Goal: Task Accomplishment & Management: Complete application form

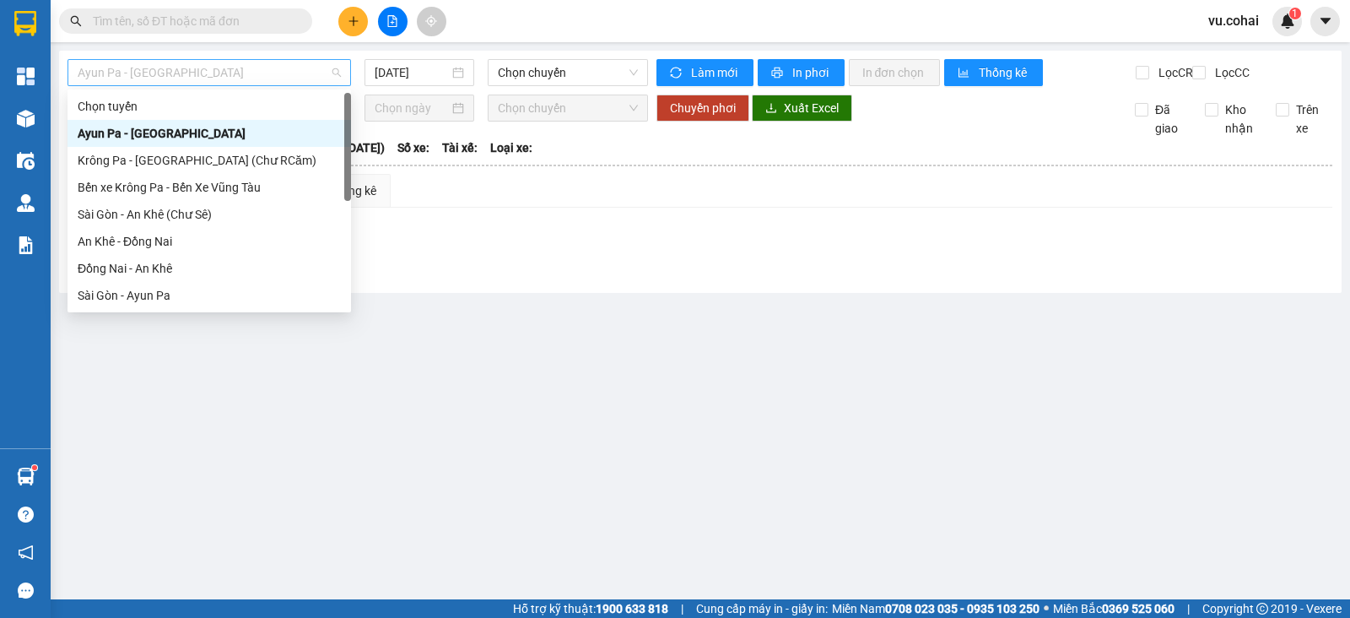
click at [283, 68] on span "Ayun Pa - [GEOGRAPHIC_DATA]" at bounding box center [209, 72] width 263 height 25
click at [352, 120] on body "Kết quả tìm kiếm ( 0 ) Bộ lọc No Data vu.cohai 1 Tổng Quan Kho hàng mới Điều hà…" at bounding box center [675, 309] width 1350 height 618
click at [176, 263] on div "Đồng Nai - An Khê" at bounding box center [209, 268] width 263 height 19
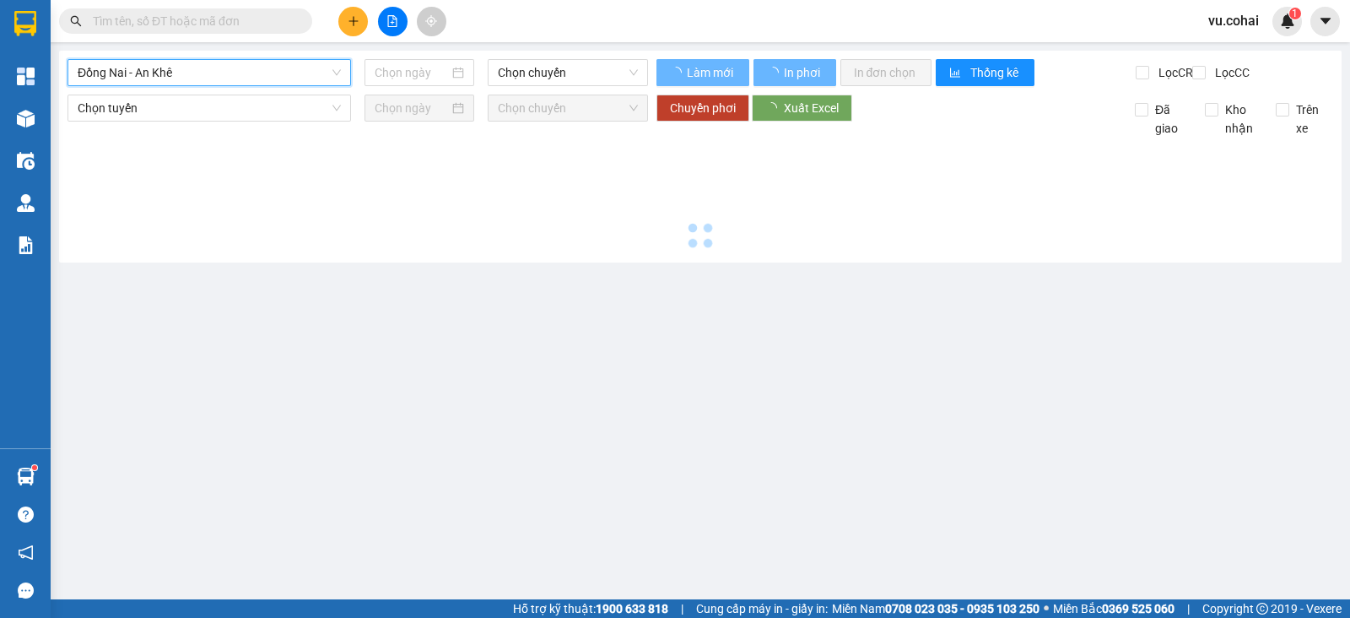
type input "[DATE]"
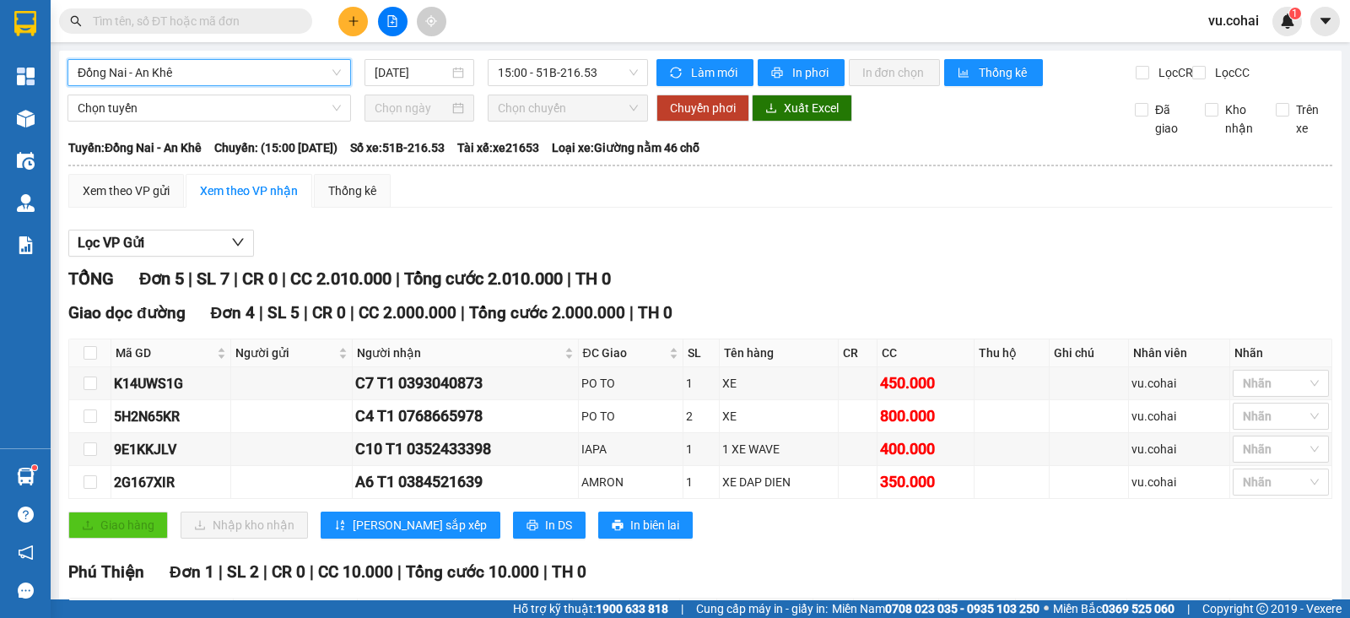
scroll to position [157, 0]
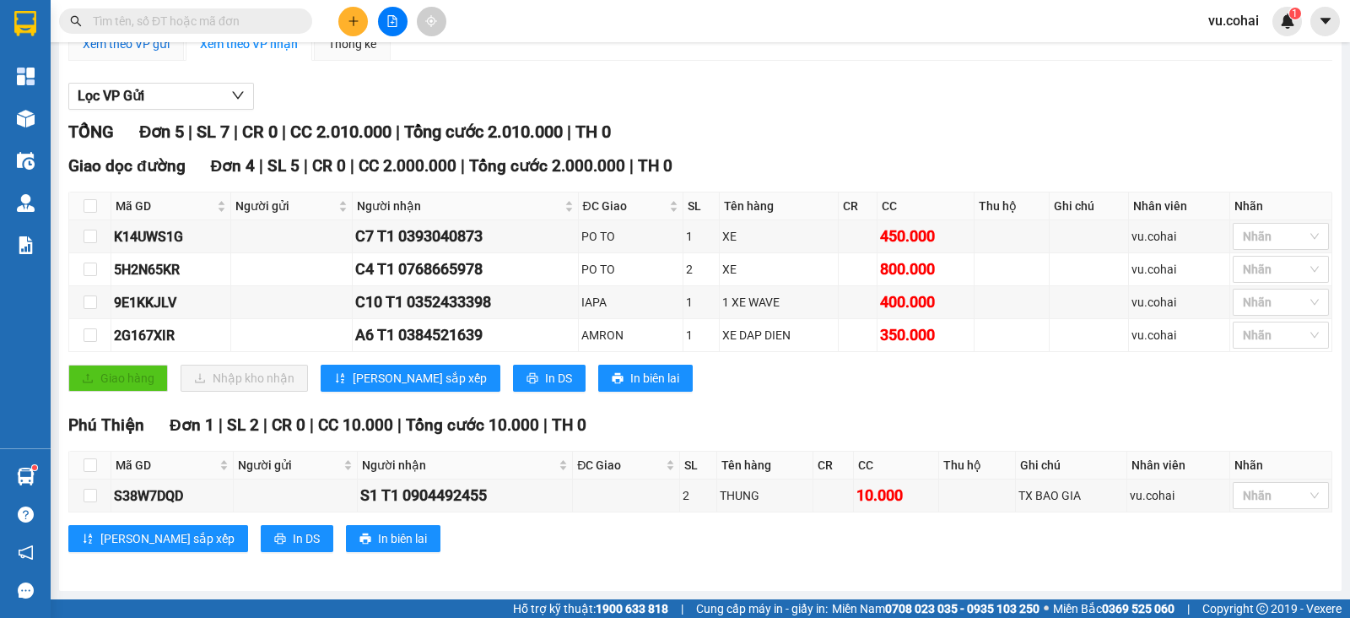
click at [156, 46] on div "Xem theo VP gửi" at bounding box center [126, 44] width 87 height 19
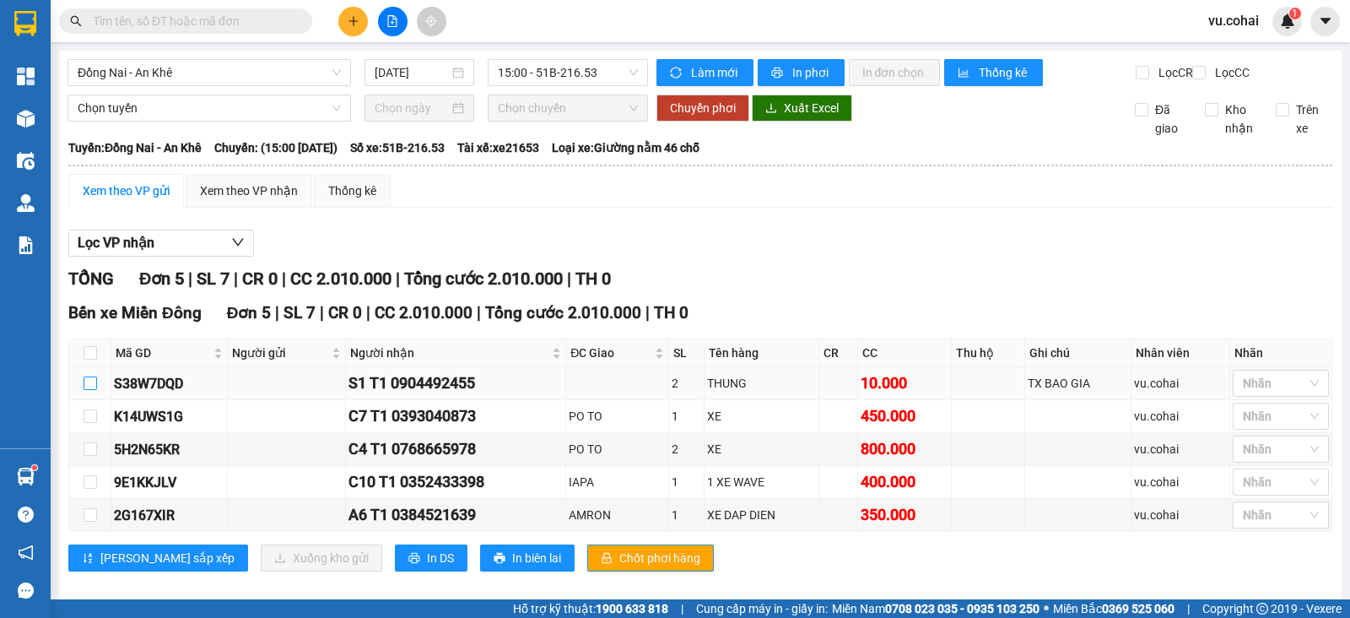
click at [89, 390] on input "checkbox" at bounding box center [91, 383] width 14 height 14
checkbox input "true"
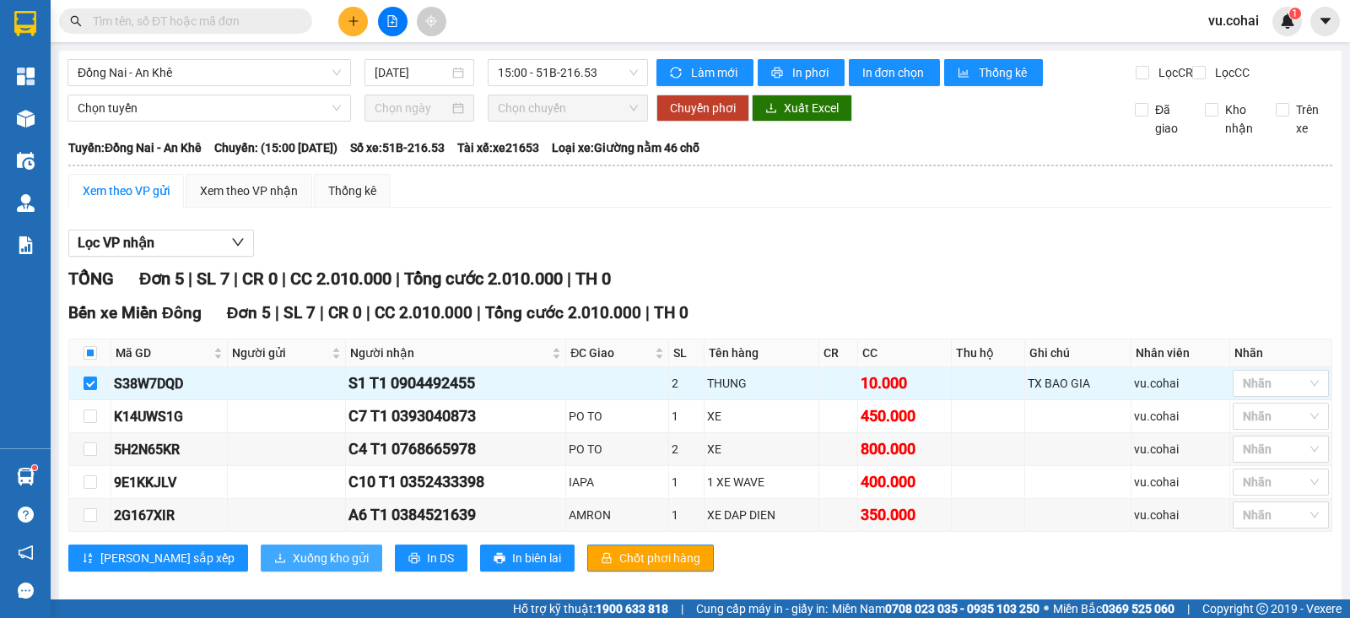
click at [293, 567] on span "Xuống kho gửi" at bounding box center [331, 558] width 76 height 19
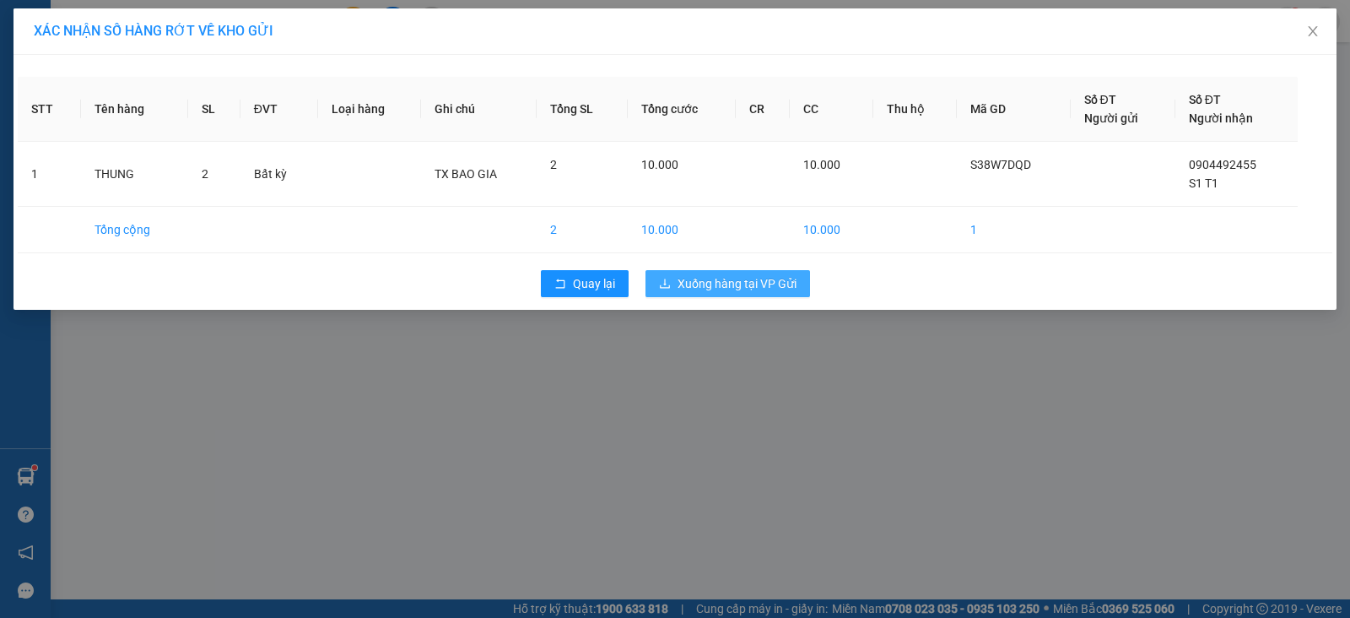
click at [743, 279] on span "Xuống hàng tại VP Gửi" at bounding box center [737, 283] width 119 height 19
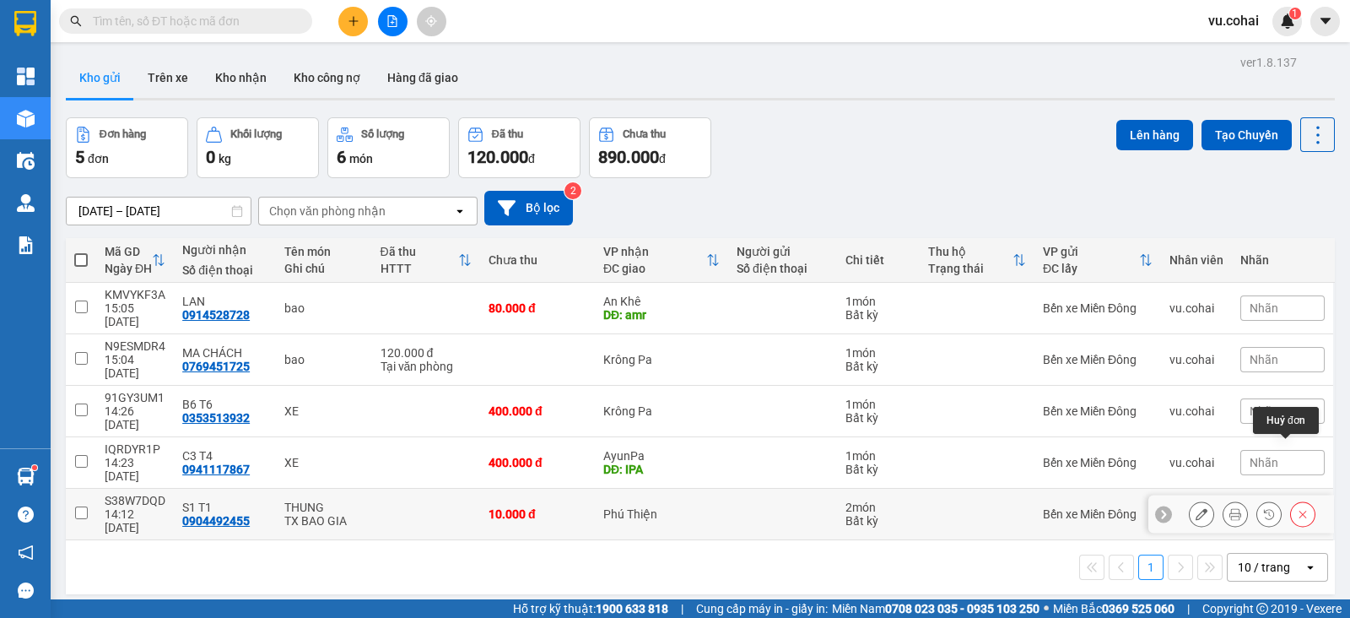
click at [1297, 508] on icon at bounding box center [1303, 514] width 12 height 12
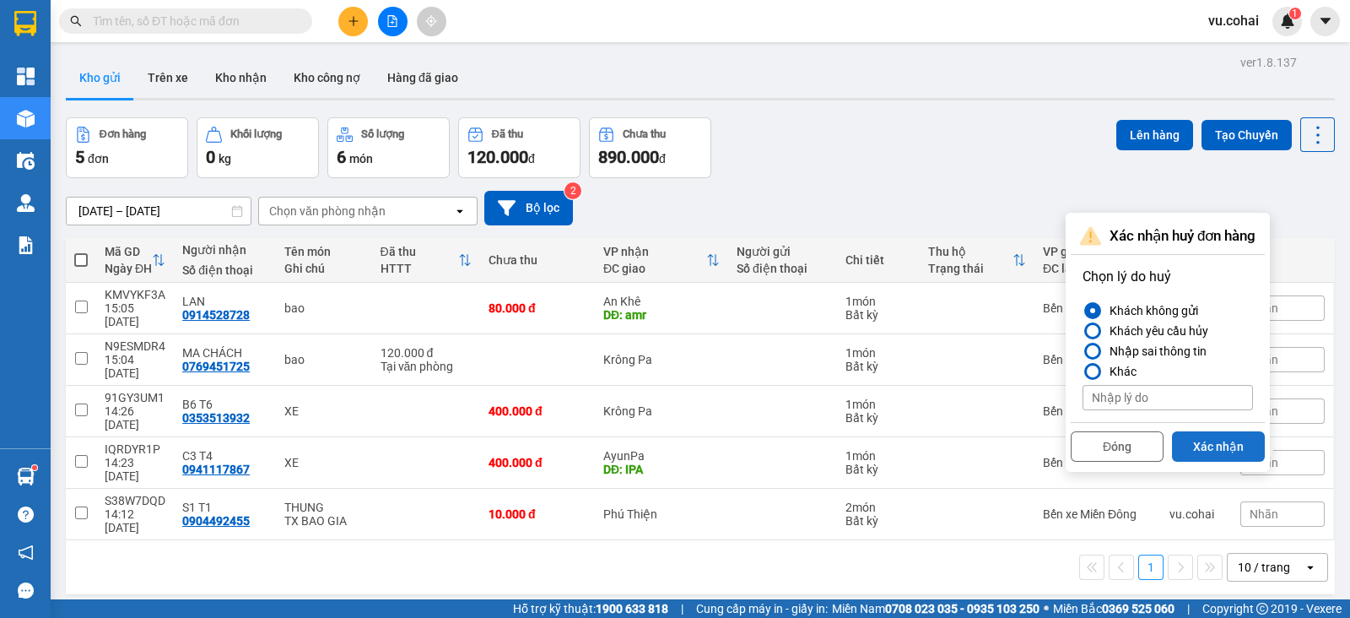
click at [1222, 442] on button "Xác nhận" at bounding box center [1218, 446] width 93 height 30
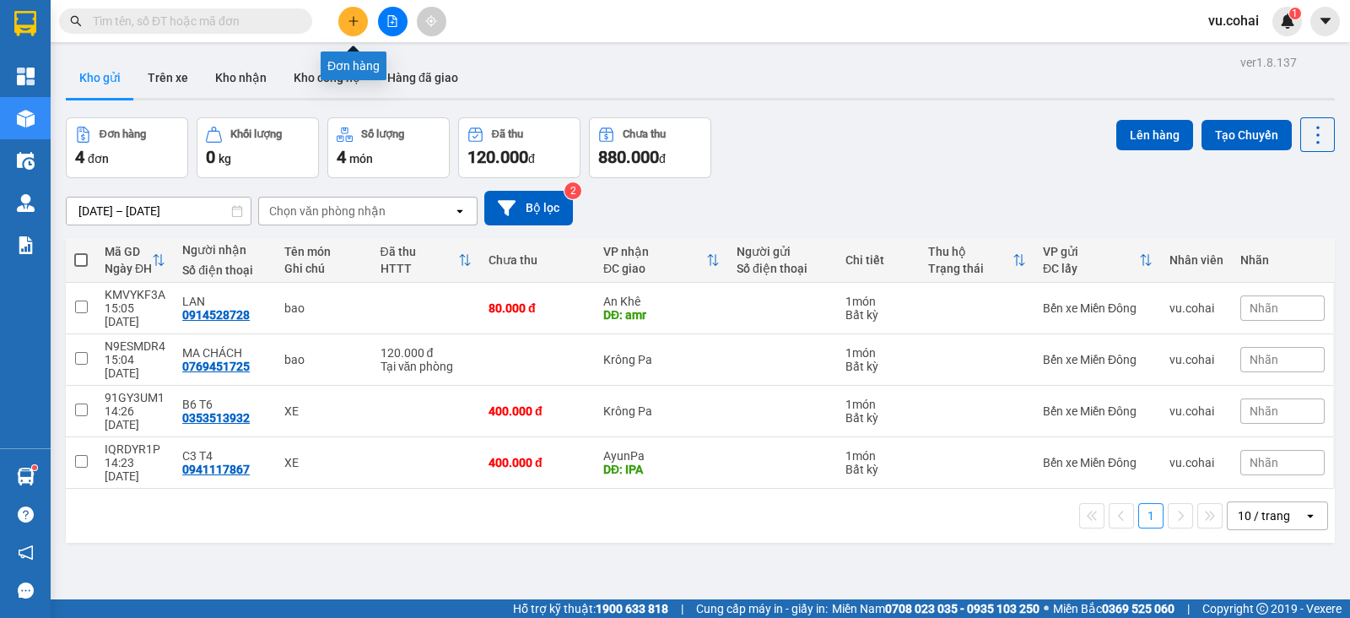
click at [350, 24] on icon "plus" at bounding box center [354, 21] width 12 height 12
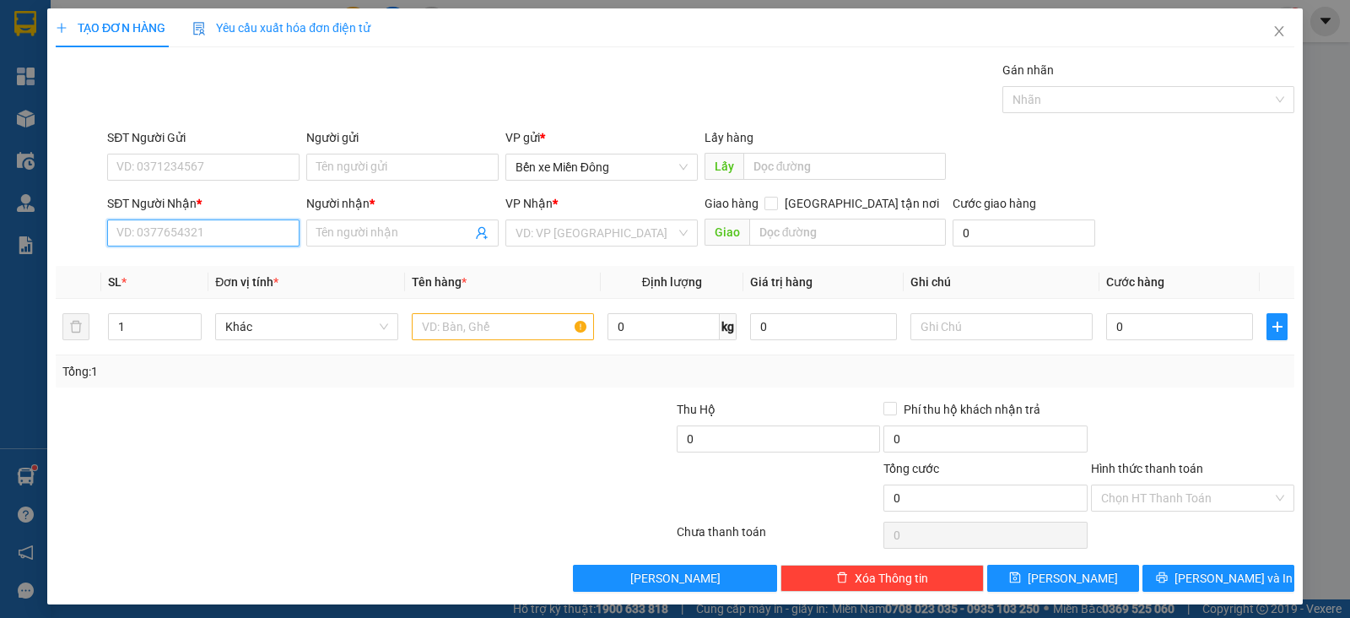
click at [266, 224] on input "SĐT Người Nhận *" at bounding box center [203, 232] width 192 height 27
paste input "0378588836"
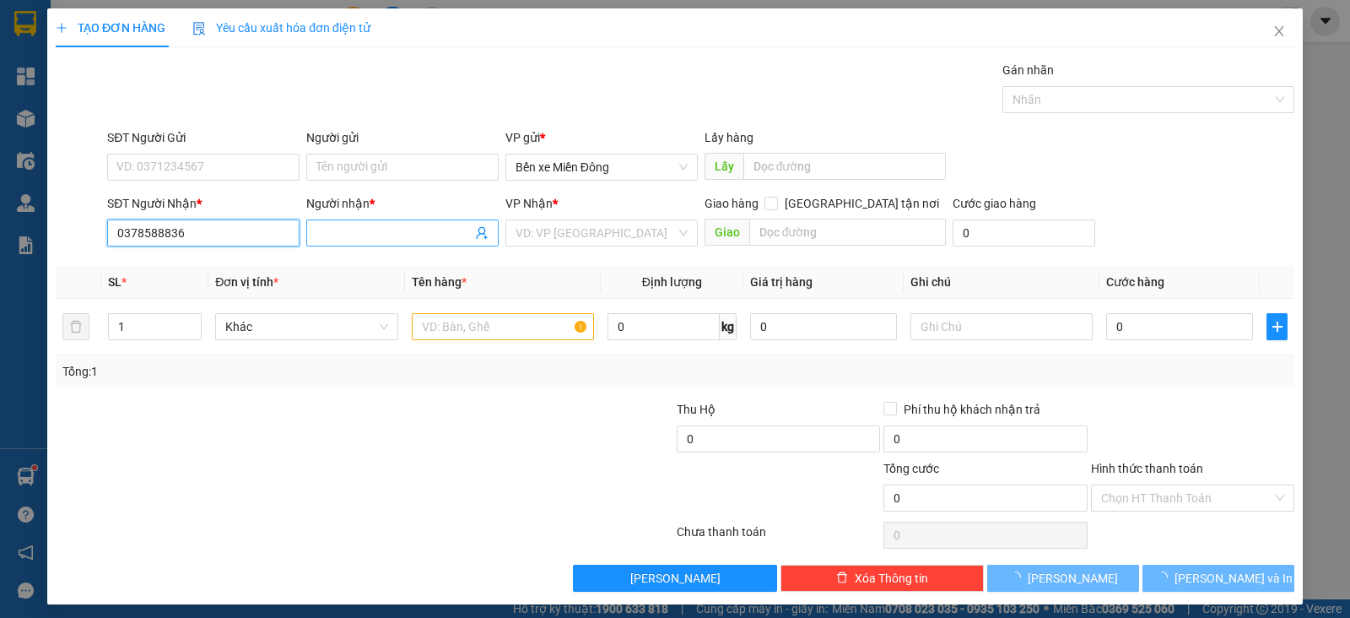
type input "0378588836"
click at [352, 221] on span at bounding box center [402, 232] width 192 height 27
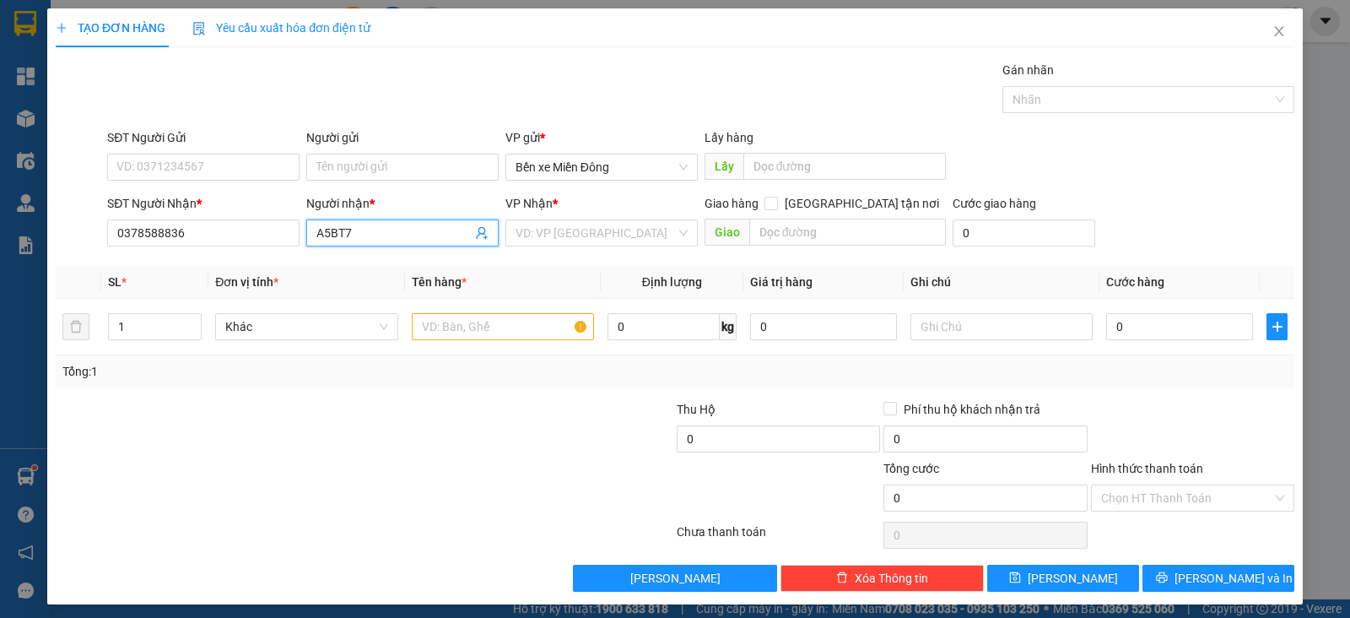
click at [339, 231] on input "A5BT7" at bounding box center [394, 233] width 155 height 19
click at [350, 233] on input "A5B7" at bounding box center [394, 233] width 155 height 19
type input "A5 T7"
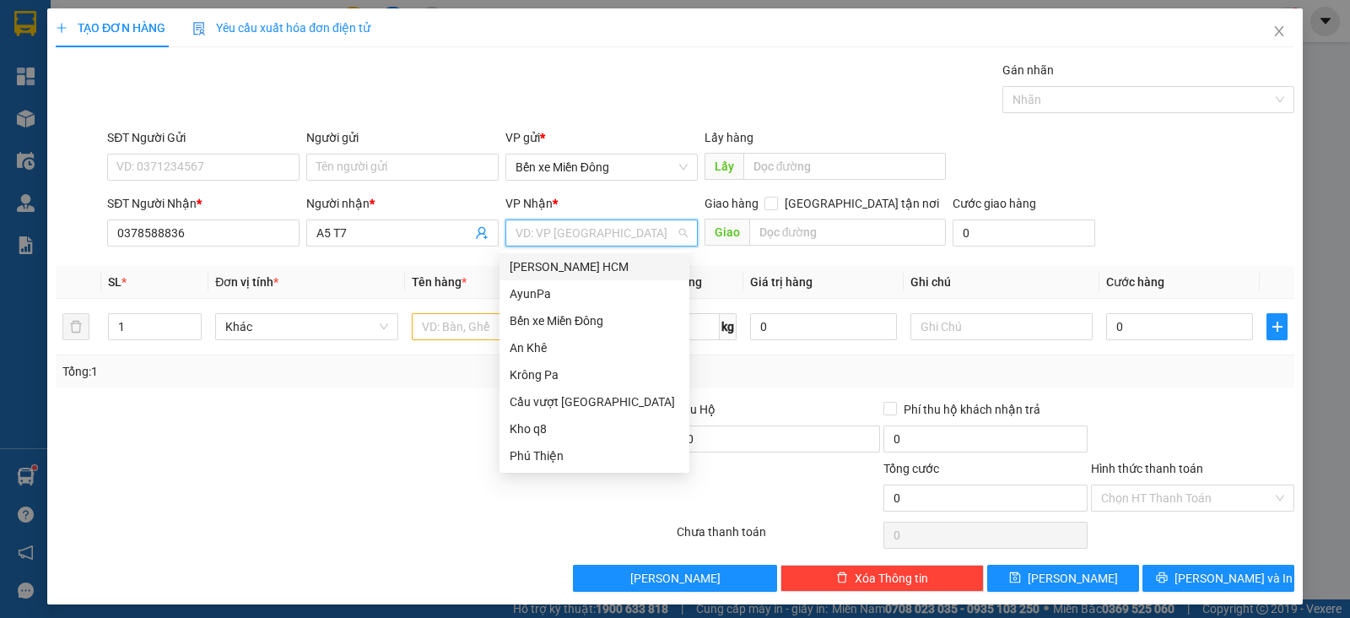
click at [544, 238] on input "search" at bounding box center [596, 232] width 160 height 25
click at [554, 453] on div "Phú Thiện" at bounding box center [595, 455] width 170 height 19
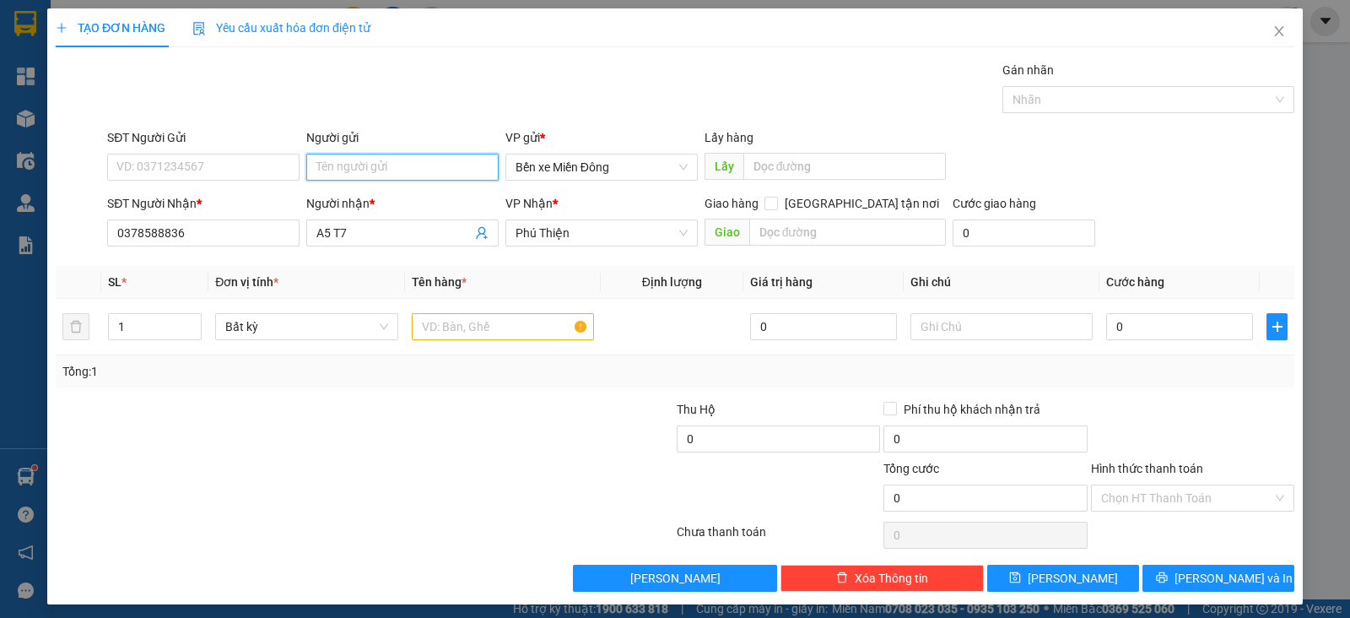
click at [394, 164] on input "Người gửi" at bounding box center [402, 167] width 192 height 27
type input "BINH DUONG"
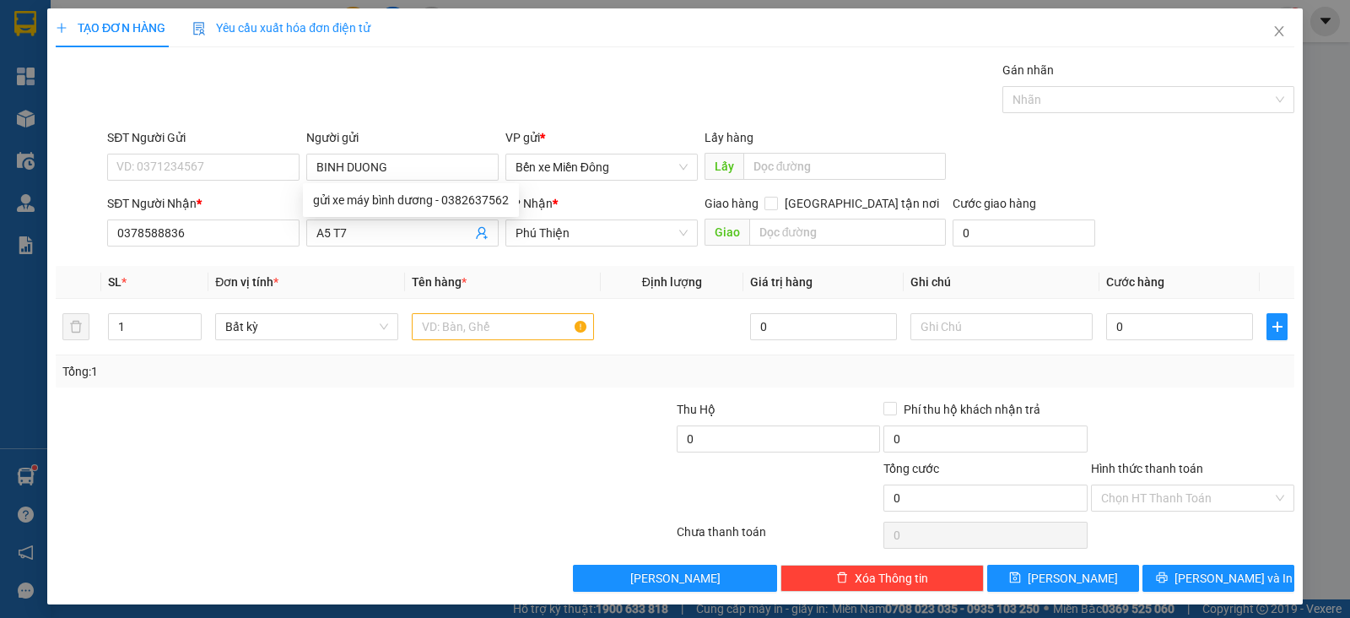
click at [462, 98] on div "Gói vận chuyển * Tiêu chuẩn Gán nhãn Nhãn" at bounding box center [701, 90] width 1194 height 59
click at [452, 318] on input "text" at bounding box center [503, 326] width 182 height 27
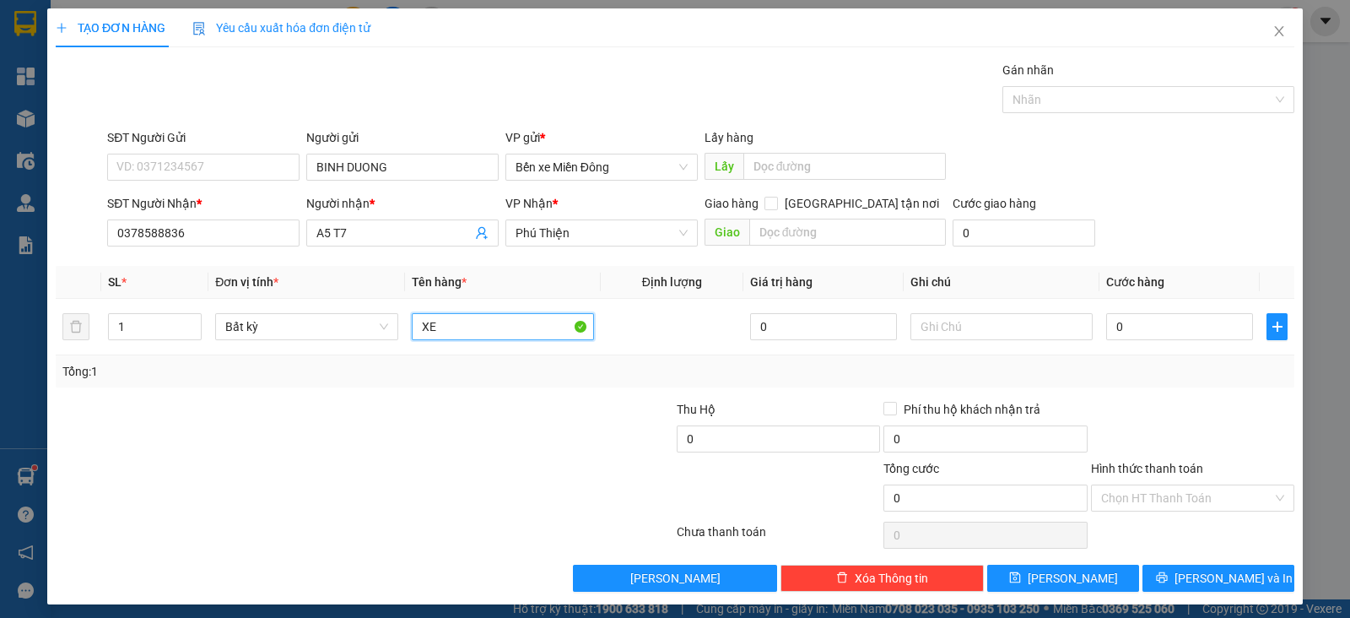
type input "XE"
click at [1143, 322] on input "0" at bounding box center [1180, 326] width 147 height 27
type input "5"
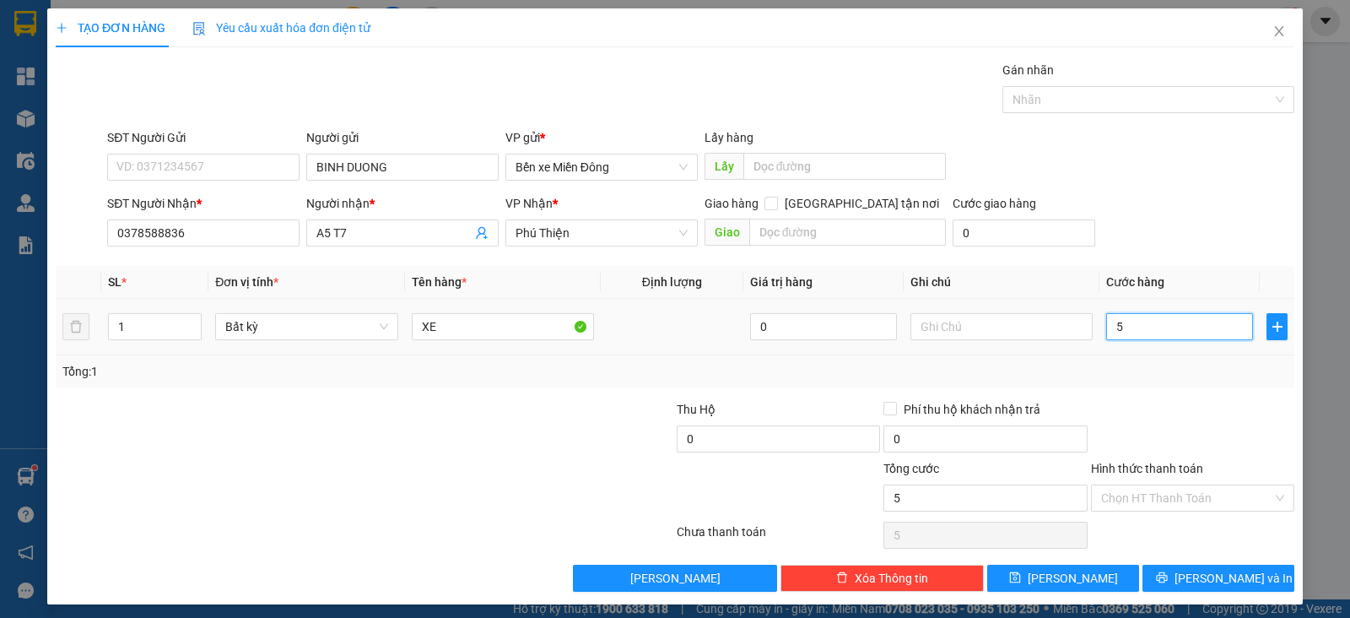
type input "50"
type input "500"
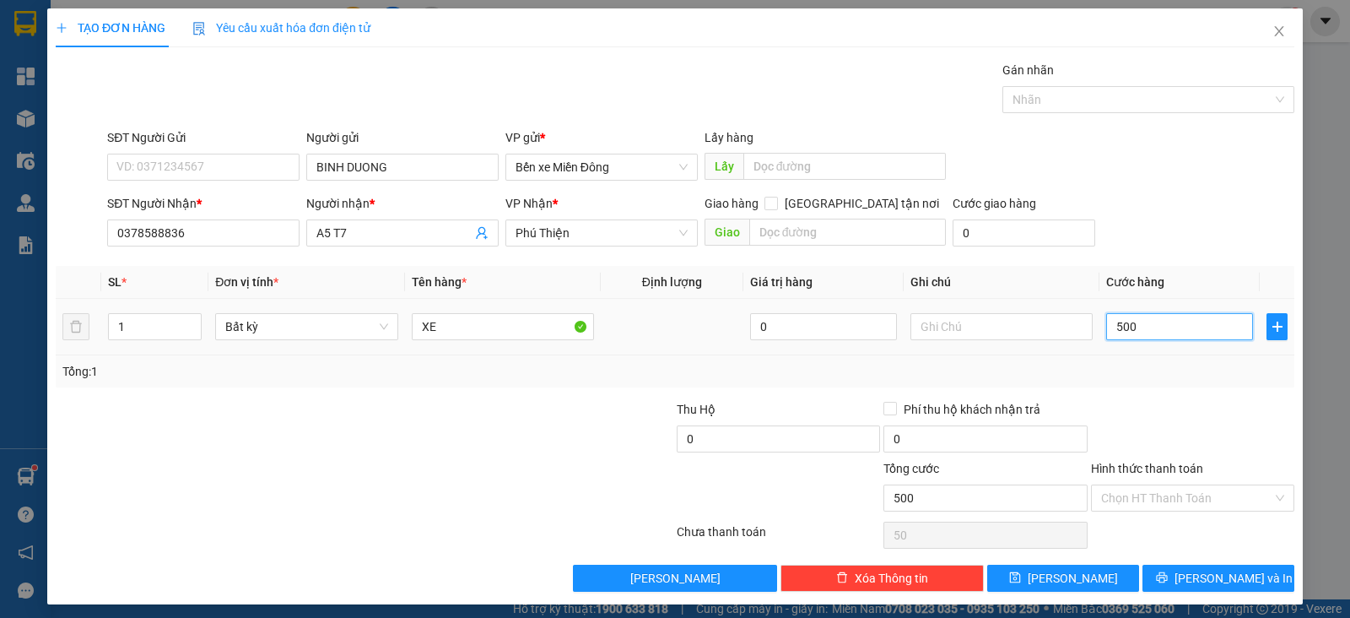
type input "500"
type input "500.000"
click at [1049, 582] on button "[PERSON_NAME]" at bounding box center [1063, 578] width 152 height 27
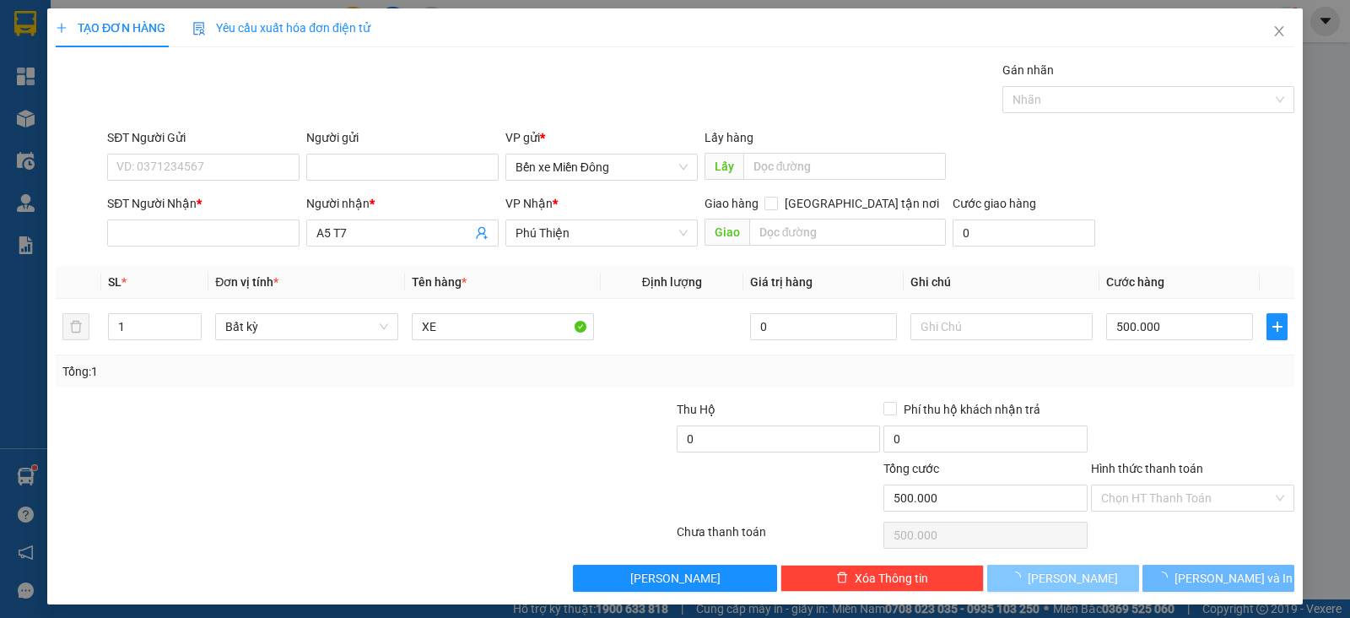
type input "0"
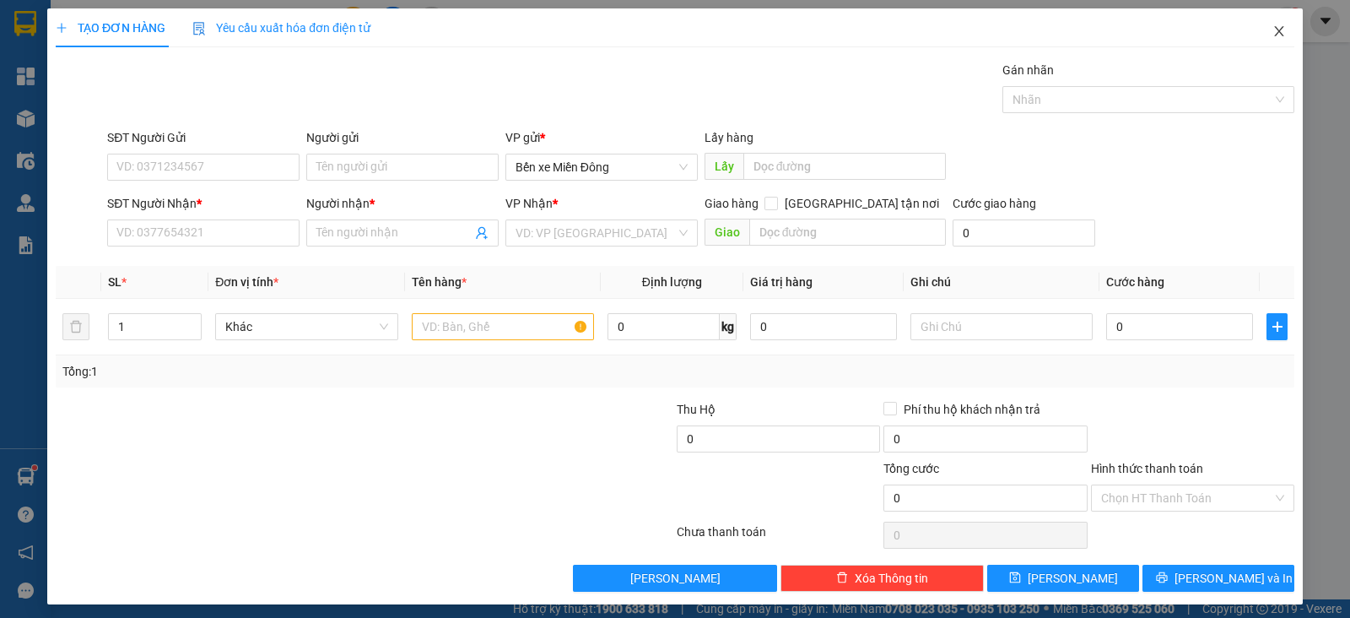
click at [1274, 30] on icon "close" at bounding box center [1278, 31] width 9 height 10
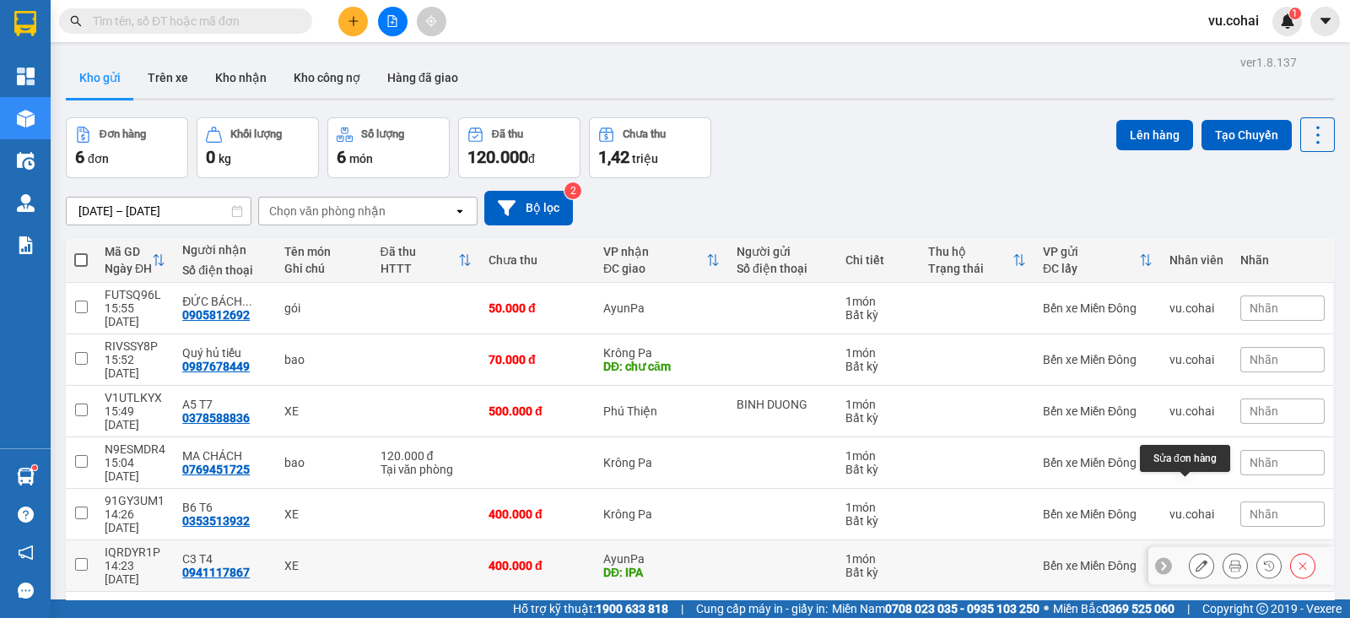
click at [1196, 560] on icon at bounding box center [1202, 566] width 12 height 12
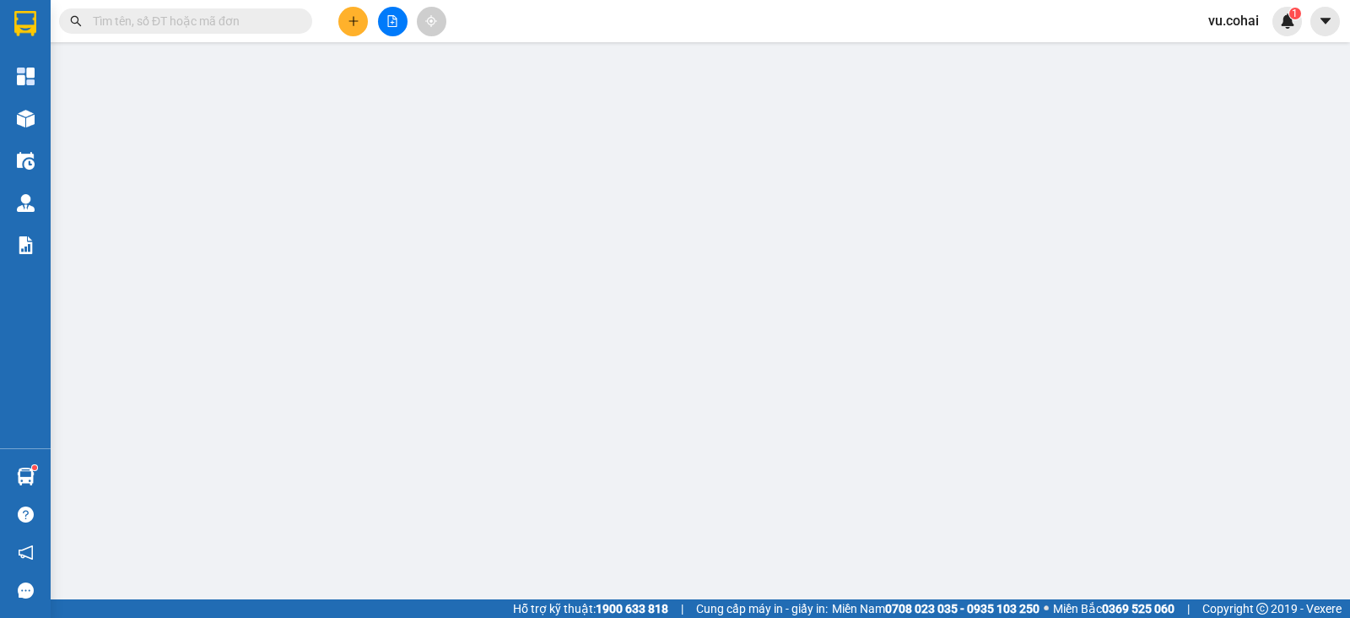
type input "0941117867"
type input "C3 T4"
type input "IPA"
type input "400.000"
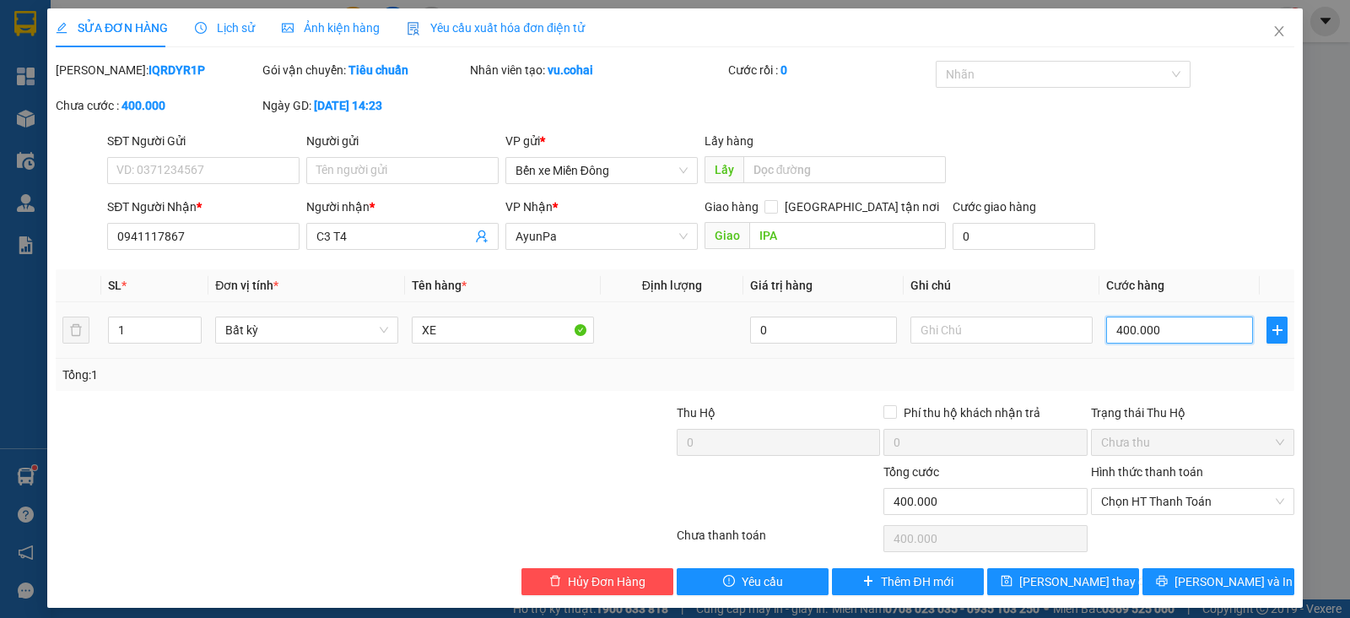
click at [1171, 338] on input "400.000" at bounding box center [1180, 330] width 147 height 27
type input "0"
type input "5"
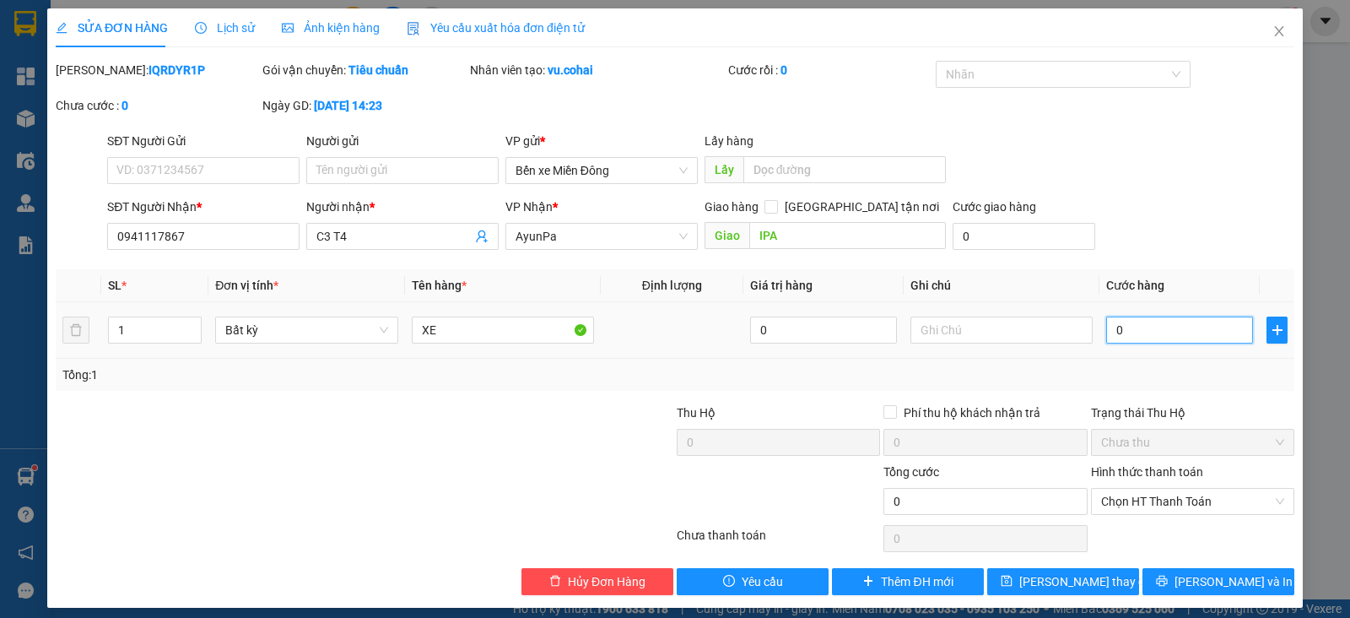
type input "5"
type input "05"
type input "50"
type input "050"
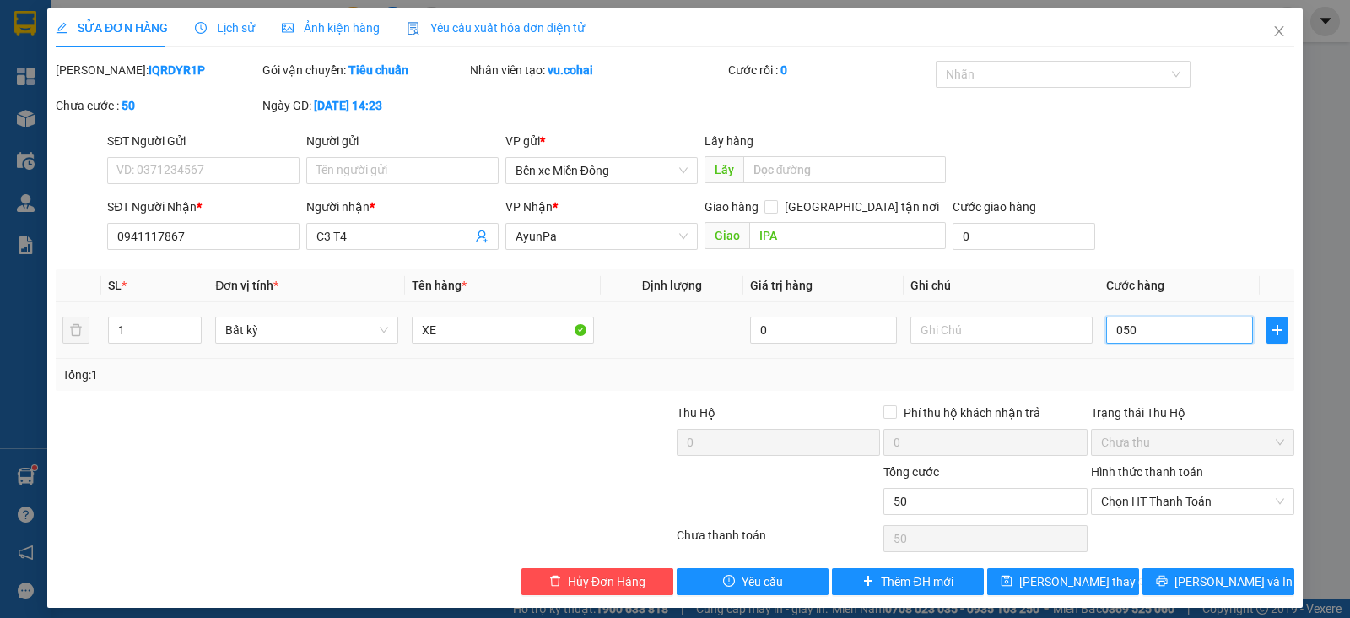
type input "500"
click at [1150, 498] on span "Chọn HT Thanh Toán" at bounding box center [1192, 501] width 183 height 25
type input "0.500"
type input "500.000"
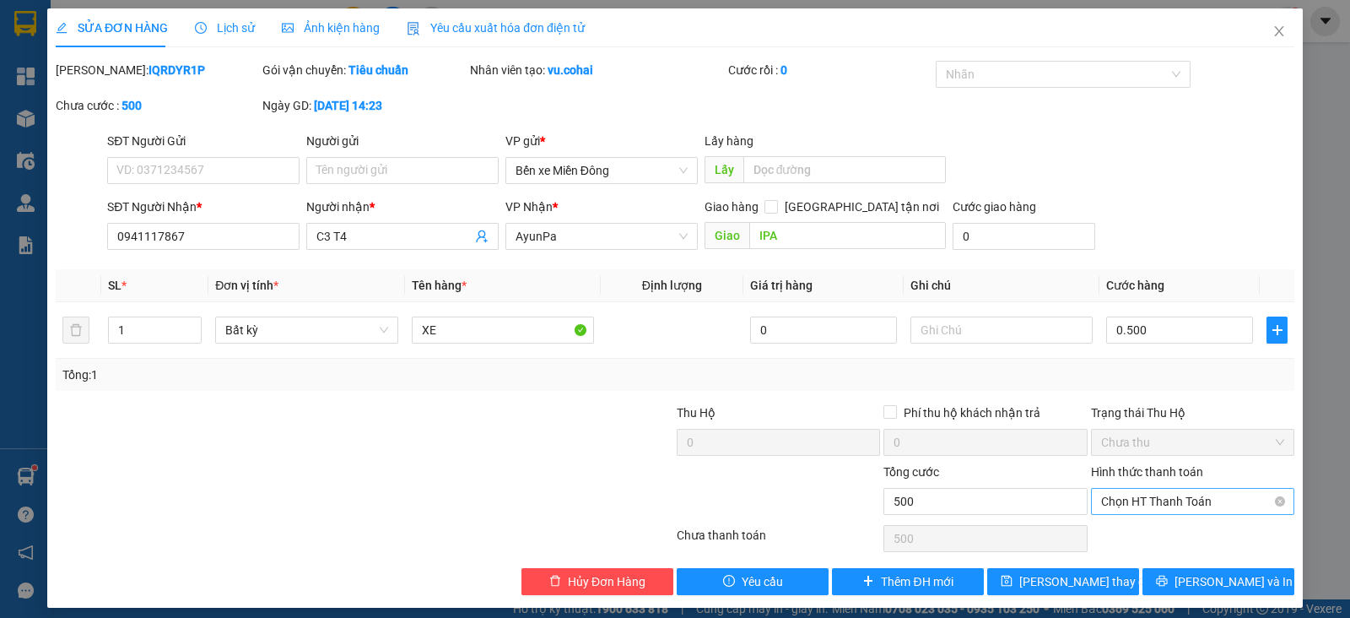
type input "500.000"
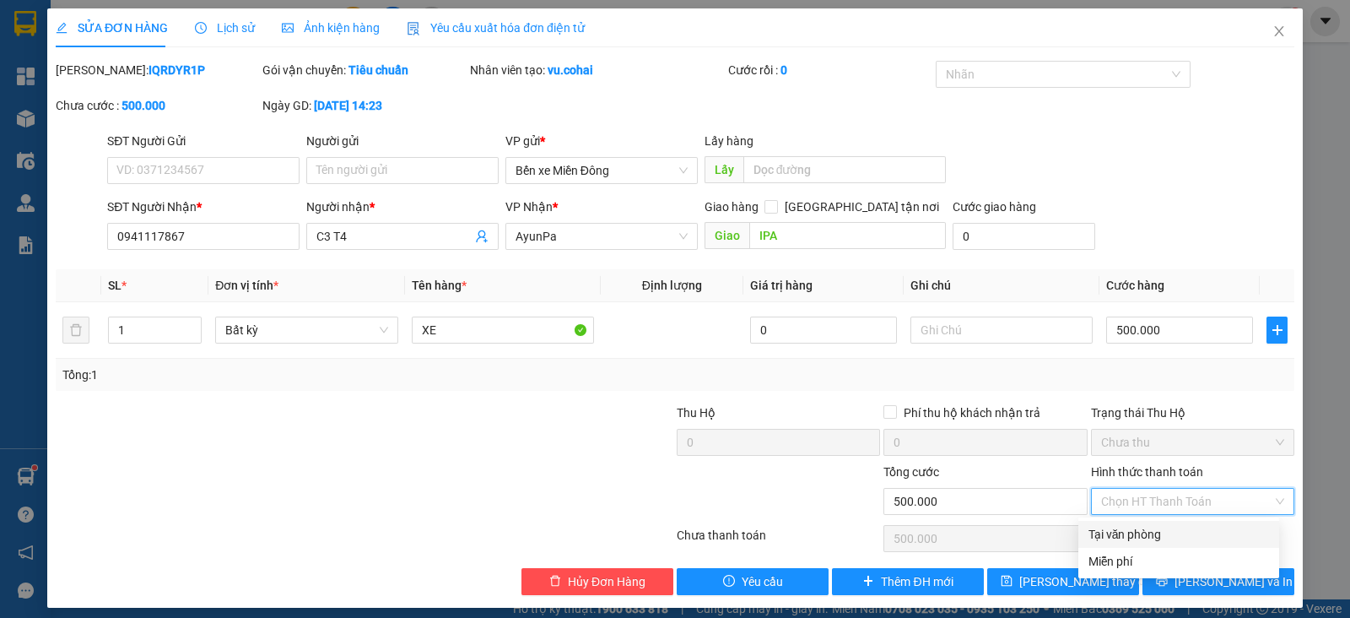
click at [1144, 538] on div "Tại văn phòng" at bounding box center [1179, 534] width 181 height 19
type input "0"
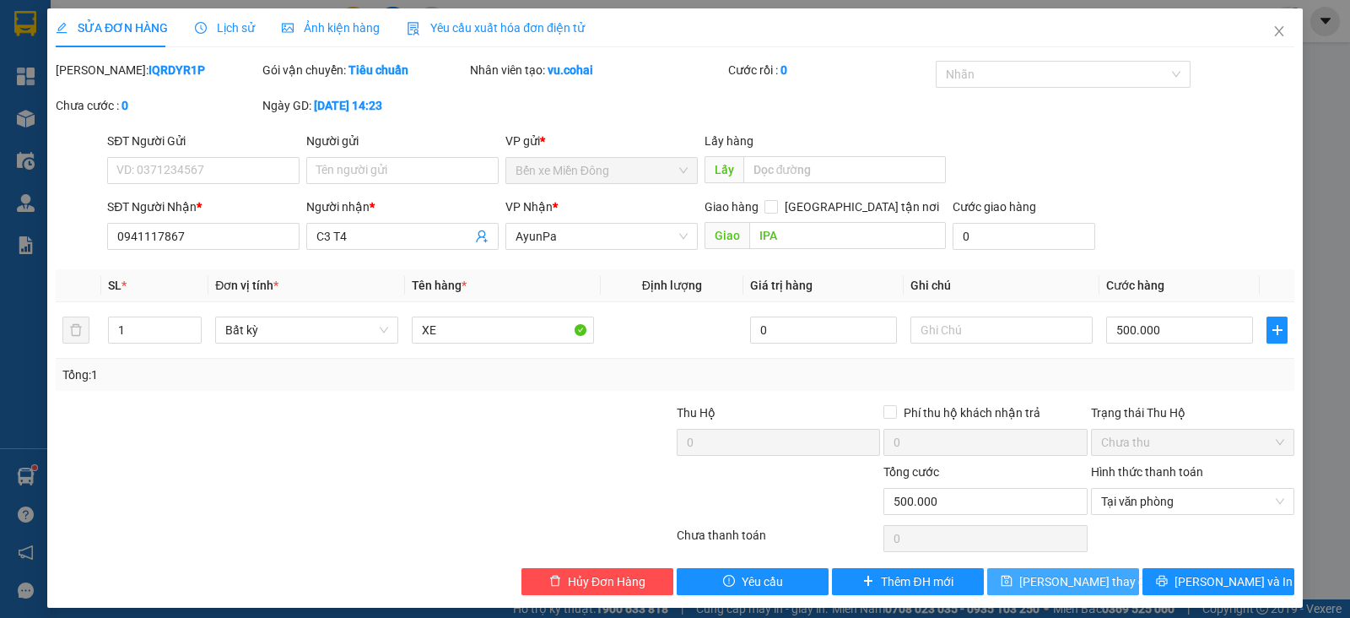
click at [1072, 583] on span "[PERSON_NAME] thay đổi" at bounding box center [1087, 581] width 135 height 19
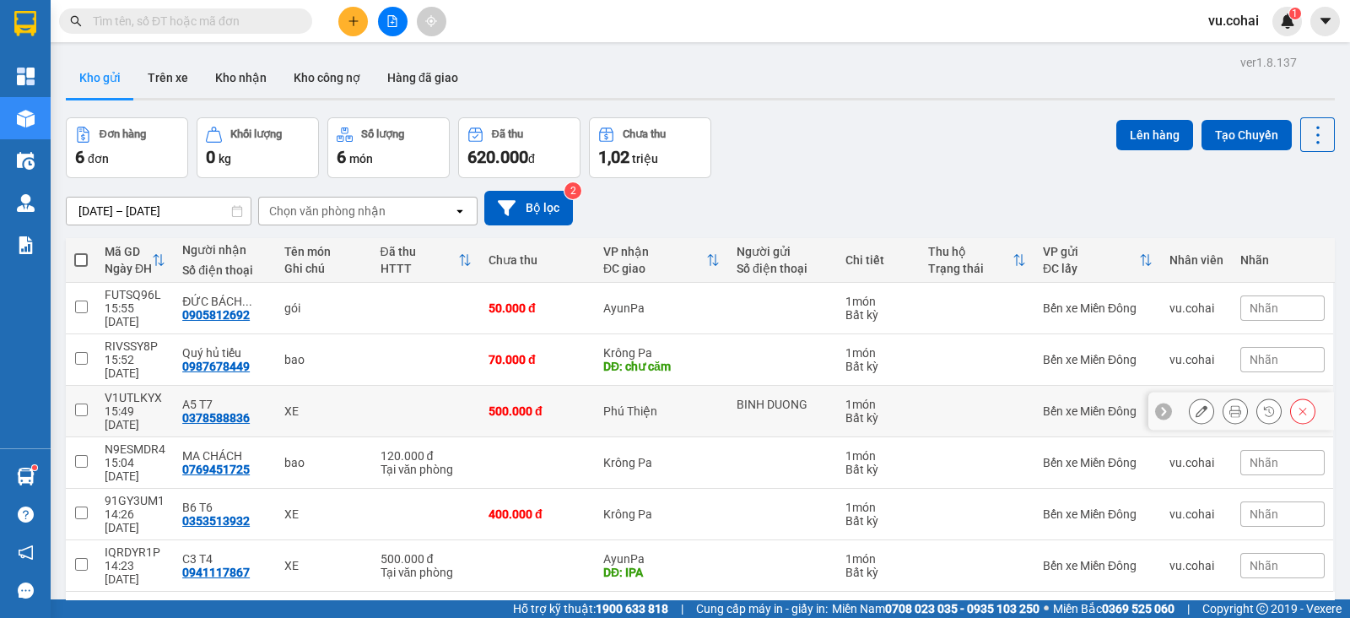
click at [87, 403] on input "checkbox" at bounding box center [81, 409] width 13 height 13
checkbox input "true"
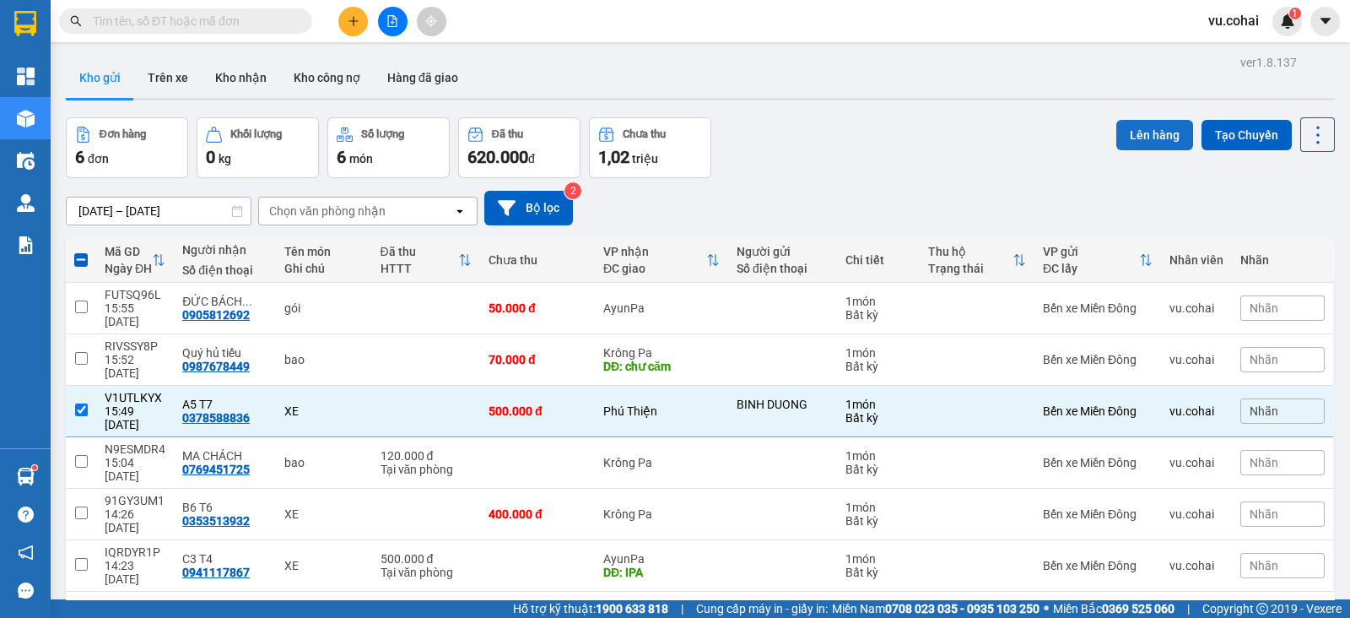
click at [1131, 137] on button "Lên hàng" at bounding box center [1155, 135] width 77 height 30
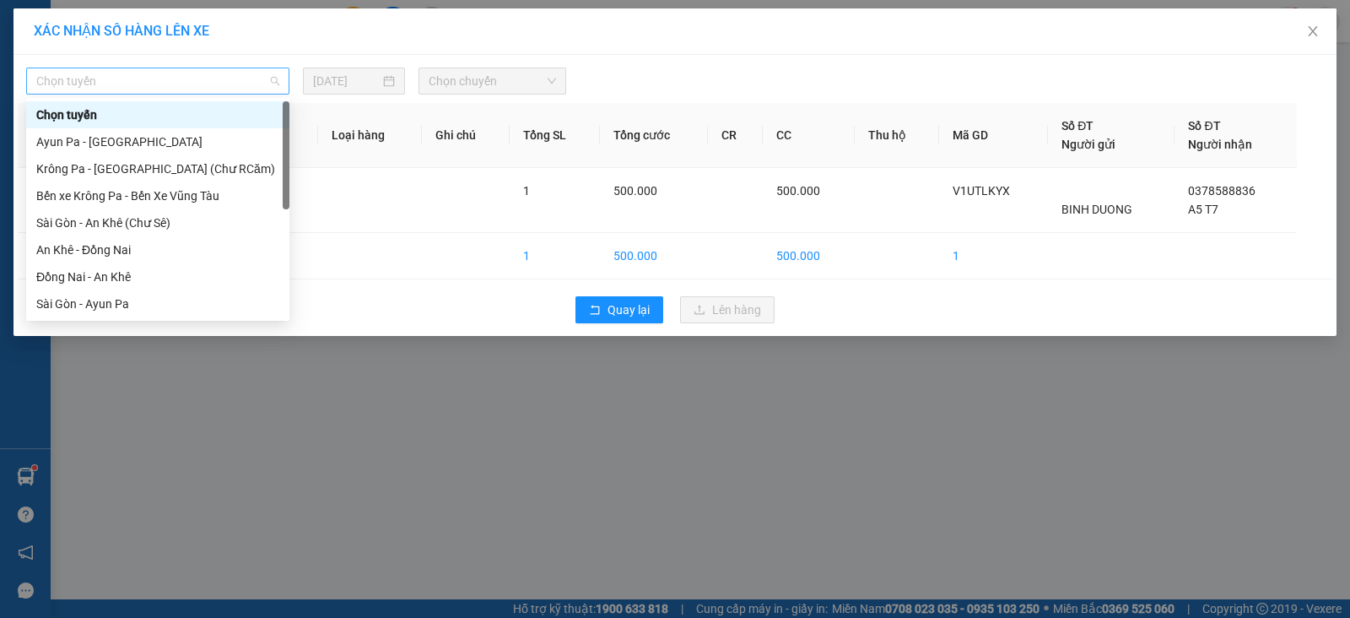
click at [247, 74] on span "Chọn tuyến" at bounding box center [157, 80] width 243 height 25
click at [163, 220] on div "Sài Gòn - An Khê (Chư Sê)" at bounding box center [157, 223] width 243 height 19
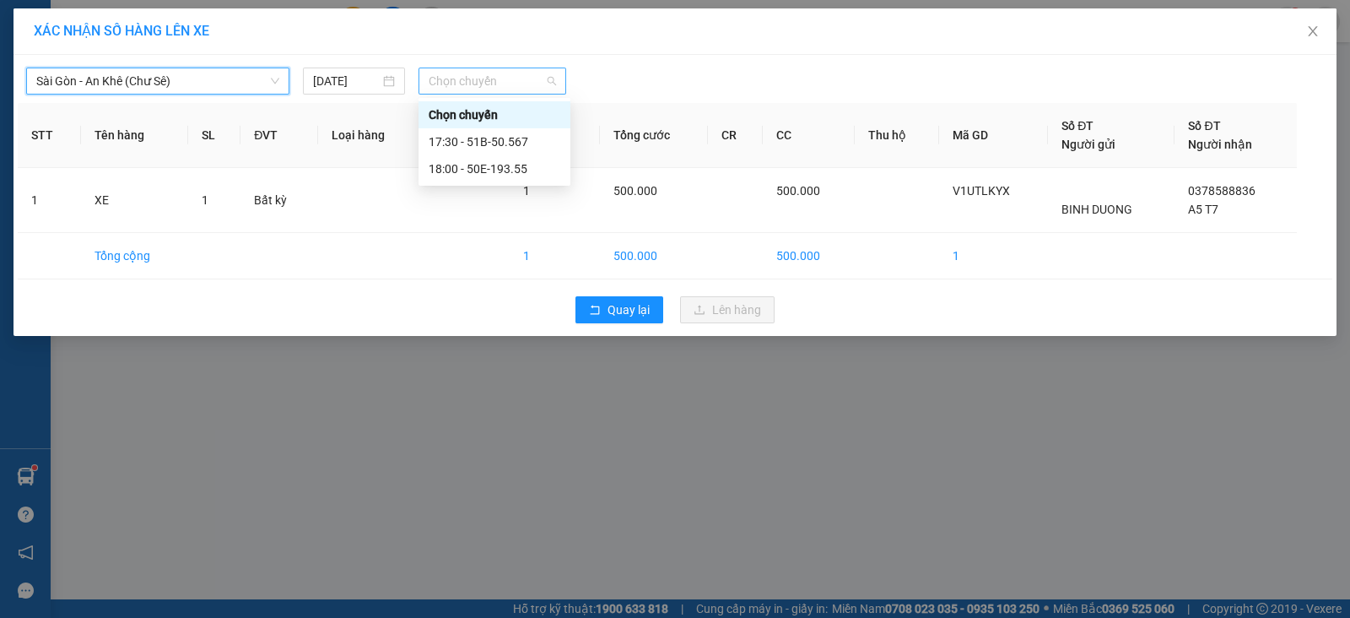
click at [490, 81] on span "Chọn chuyến" at bounding box center [492, 80] width 127 height 25
click at [524, 165] on div "18:00 - 50E-193.55" at bounding box center [495, 169] width 132 height 19
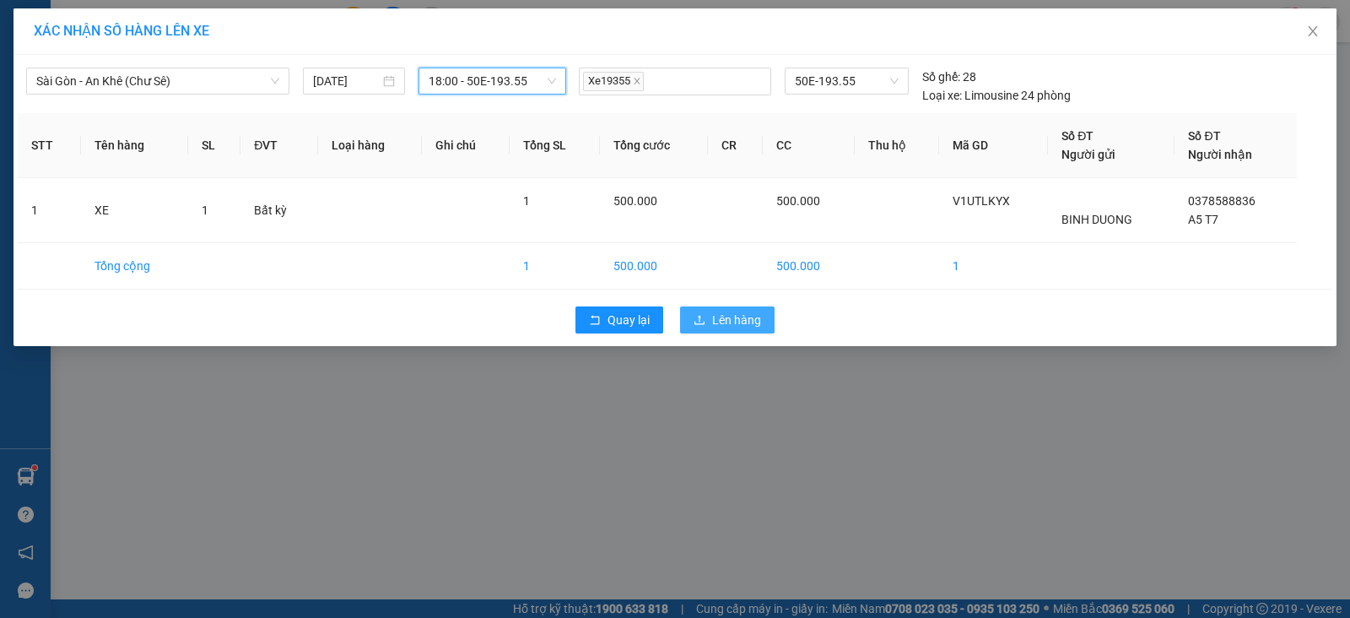
click at [713, 316] on span "Lên hàng" at bounding box center [736, 320] width 49 height 19
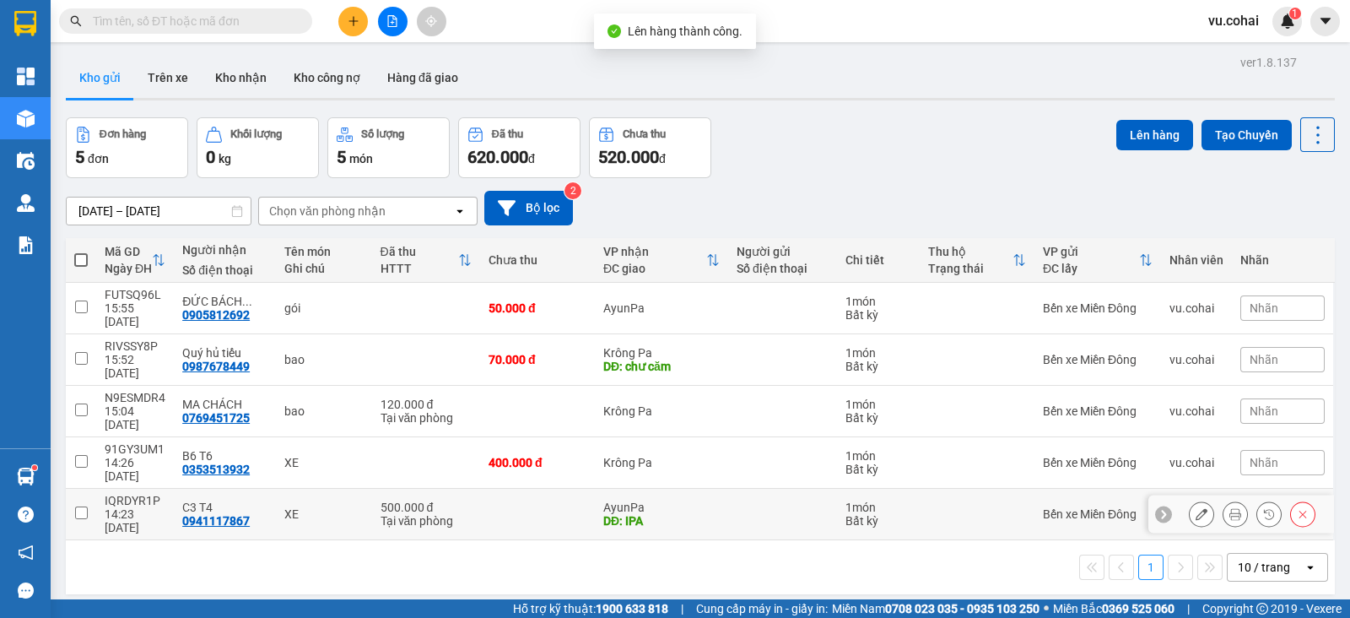
click at [83, 506] on input "checkbox" at bounding box center [81, 512] width 13 height 13
checkbox input "true"
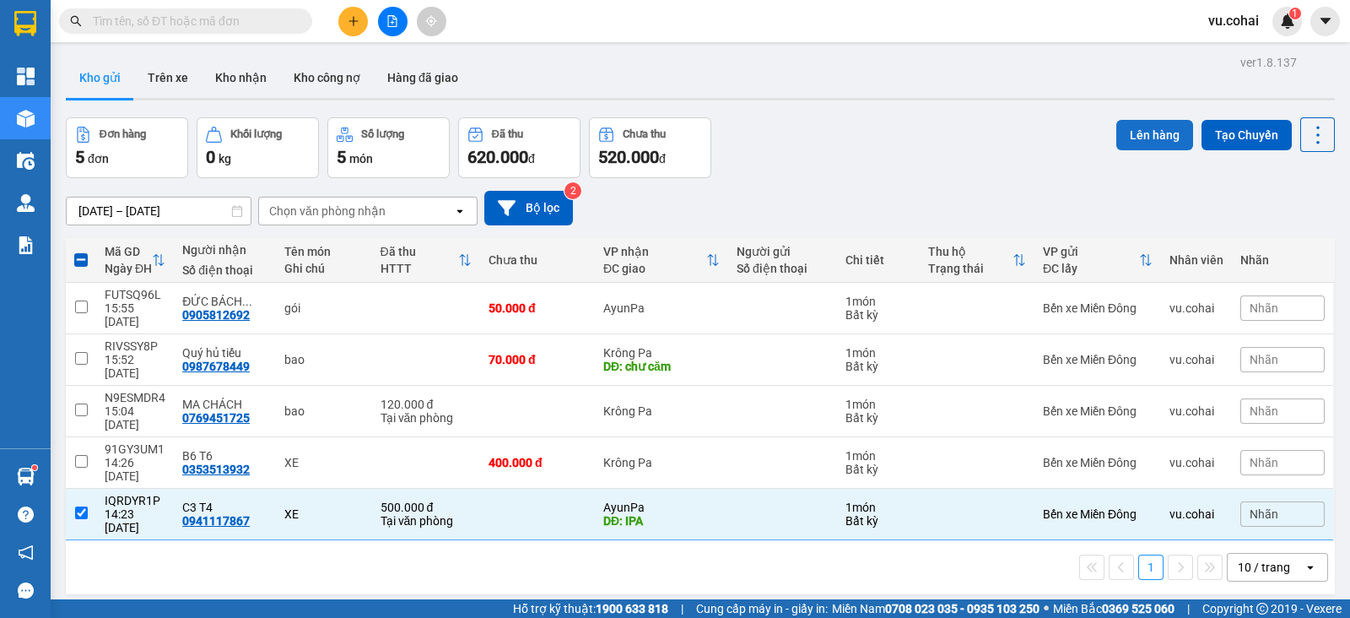
click at [1138, 127] on button "Lên hàng" at bounding box center [1155, 135] width 77 height 30
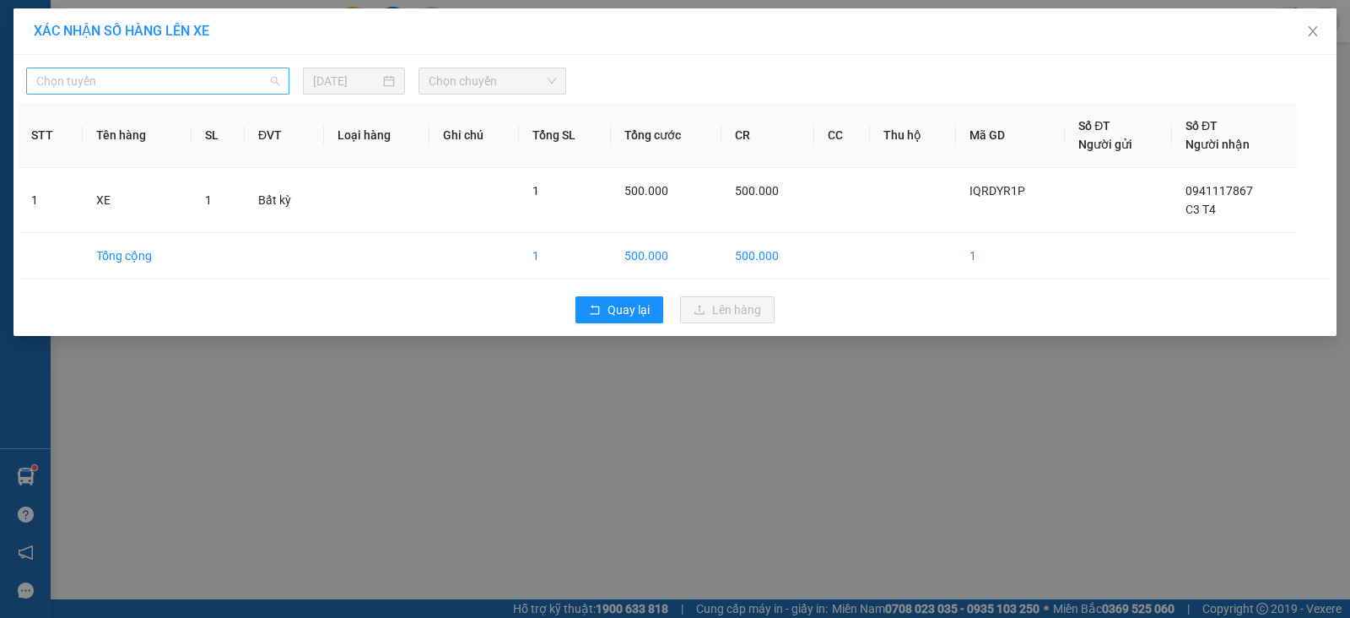
click at [253, 76] on span "Chọn tuyến" at bounding box center [157, 80] width 243 height 25
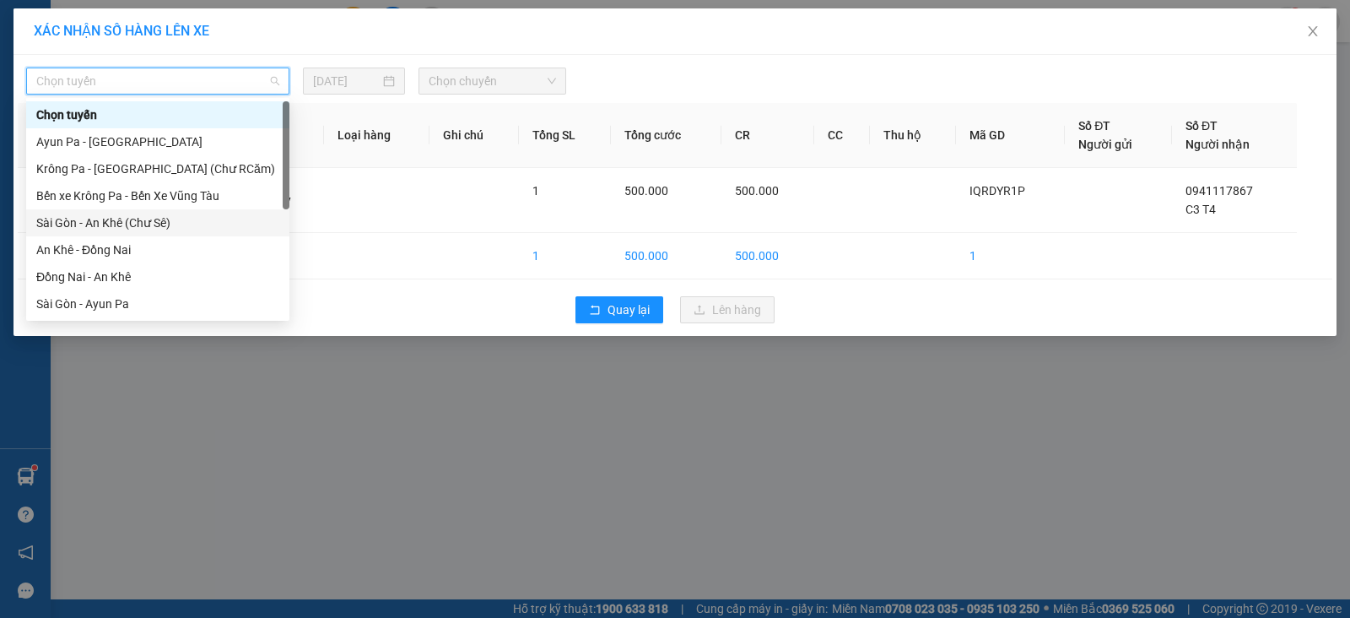
click at [181, 226] on div "Sài Gòn - An Khê (Chư Sê)" at bounding box center [157, 223] width 243 height 19
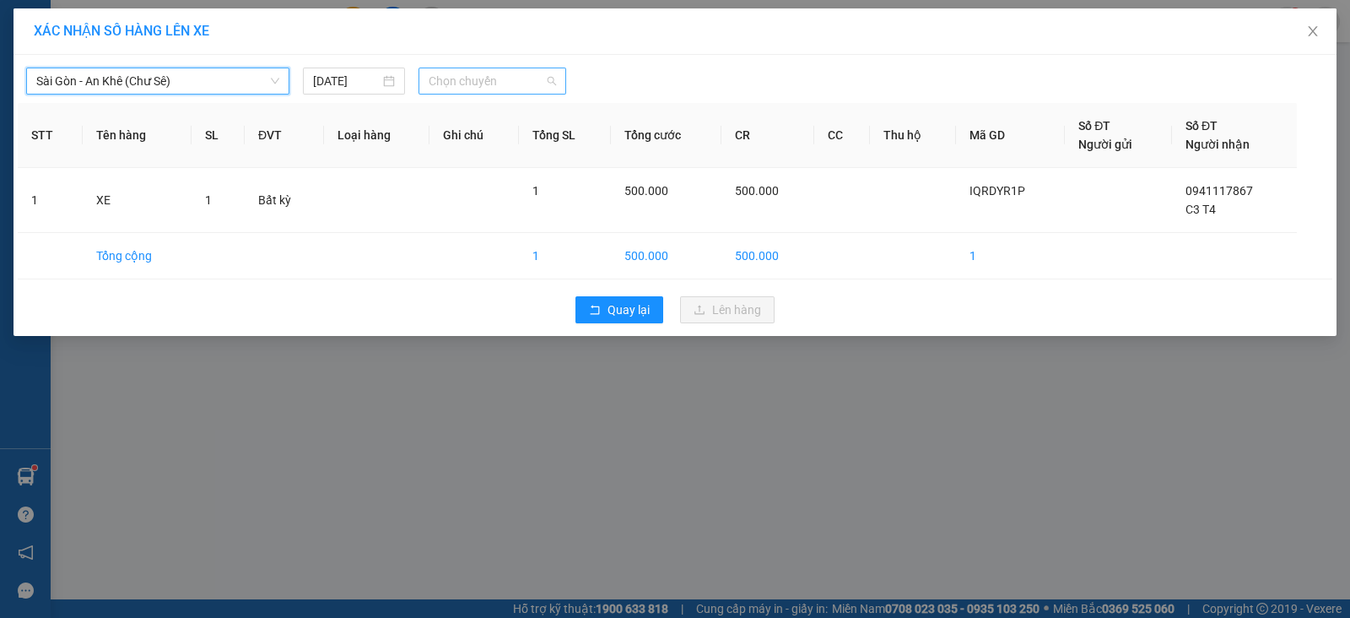
click at [496, 82] on span "Chọn chuyến" at bounding box center [492, 80] width 127 height 25
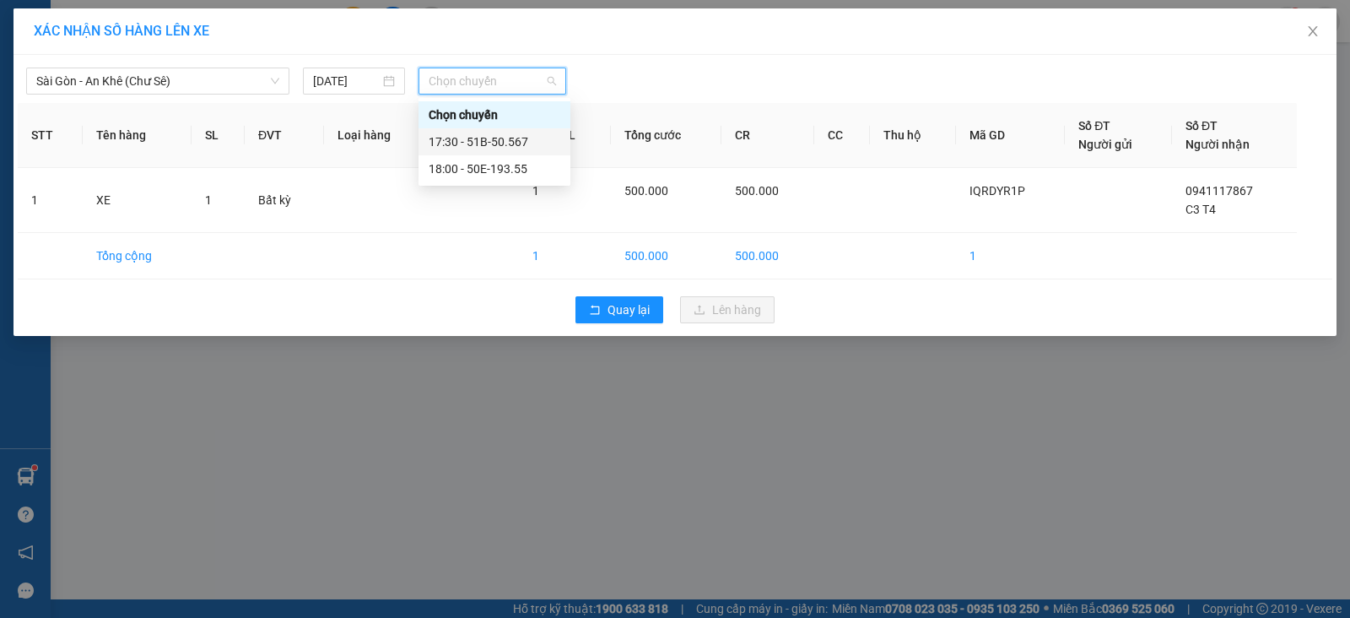
click at [533, 138] on div "17:30 - 51B-50.567" at bounding box center [495, 142] width 132 height 19
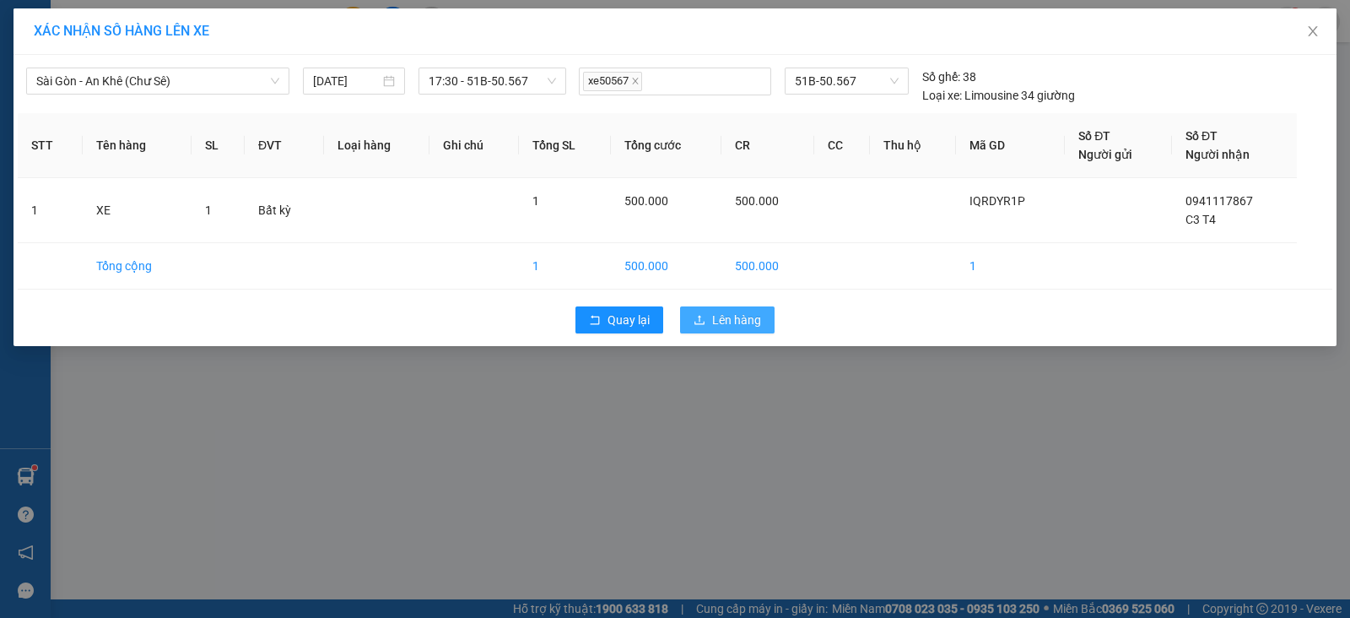
click at [733, 317] on span "Lên hàng" at bounding box center [736, 320] width 49 height 19
